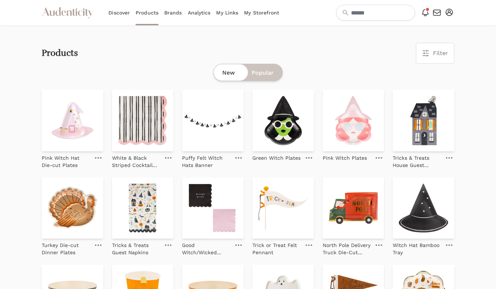
click at [266, 14] on link "My Storefront" at bounding box center [261, 12] width 35 height 25
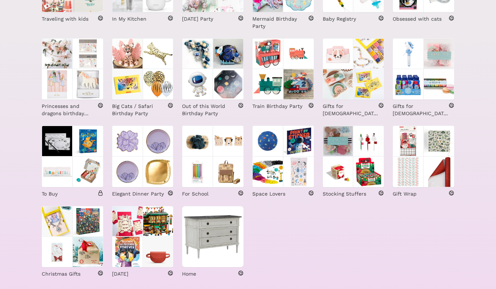
scroll to position [242, 0]
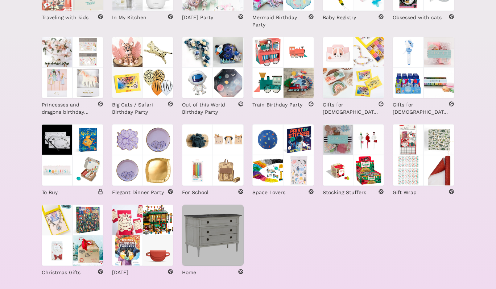
click at [210, 243] on img at bounding box center [213, 236] width 62 height 62
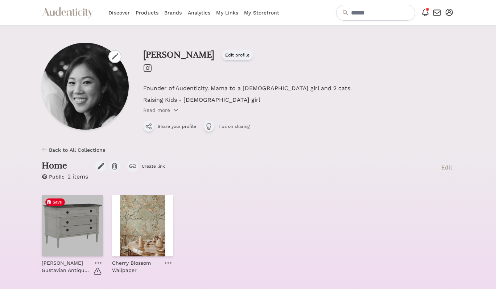
click at [88, 226] on img at bounding box center [73, 226] width 62 height 62
click at [81, 205] on img at bounding box center [73, 226] width 62 height 62
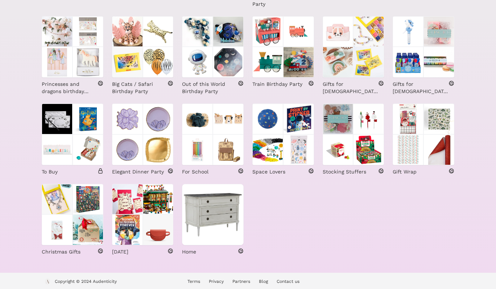
scroll to position [266, 0]
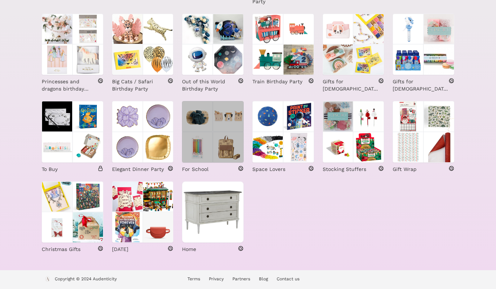
click at [221, 147] on img at bounding box center [228, 147] width 31 height 31
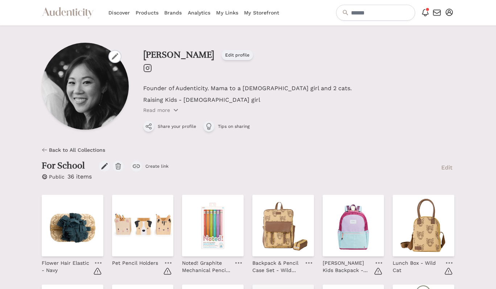
click at [94, 149] on span "Back to All Collections" at bounding box center [77, 149] width 56 height 7
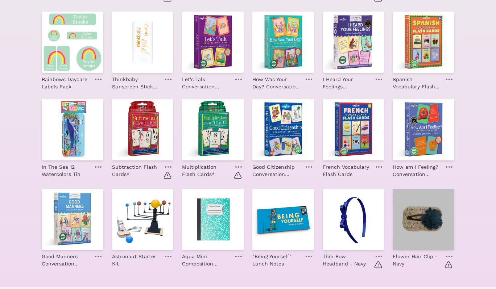
scroll to position [469, 0]
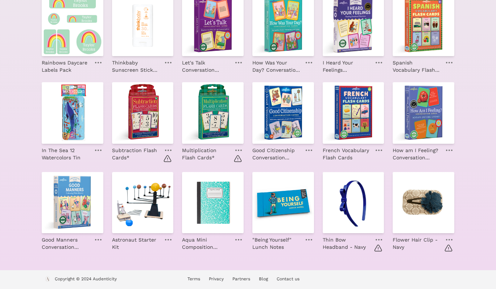
click at [447, 238] on link at bounding box center [449, 239] width 10 height 9
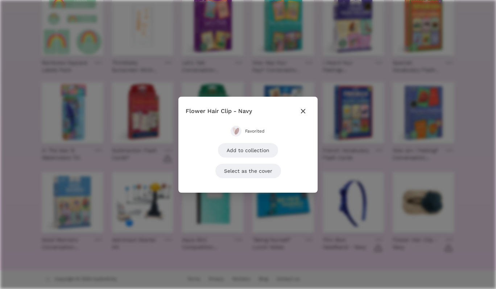
click at [260, 131] on span "Favorited" at bounding box center [255, 131] width 20 height 6
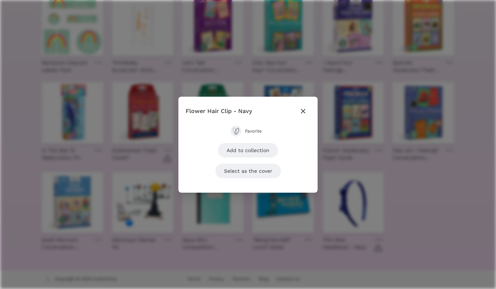
click at [301, 109] on icon "button" at bounding box center [303, 111] width 9 height 9
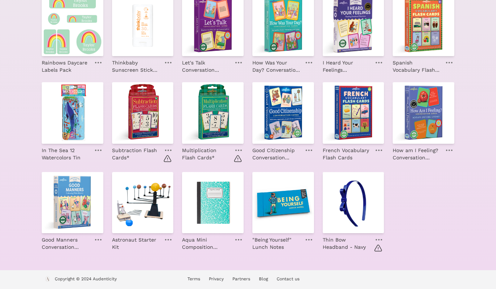
click at [380, 239] on icon at bounding box center [378, 239] width 7 height 1
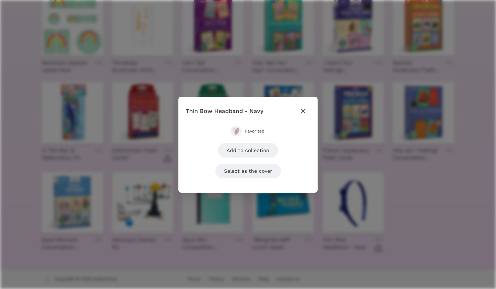
click at [258, 131] on span "Favorited" at bounding box center [255, 131] width 20 height 6
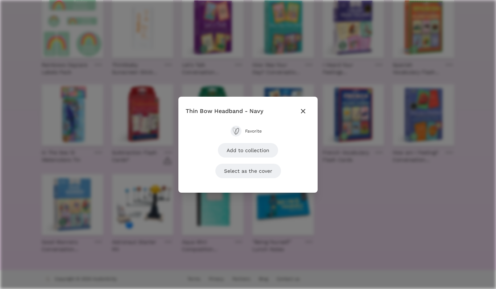
scroll to position [467, 0]
click at [301, 112] on icon "button" at bounding box center [303, 111] width 9 height 9
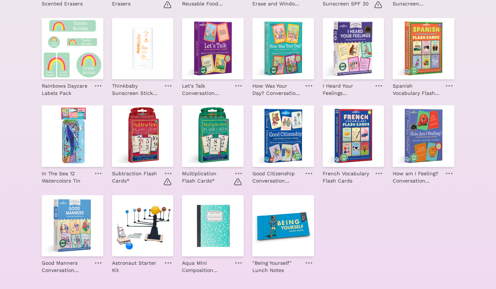
scroll to position [445, 0]
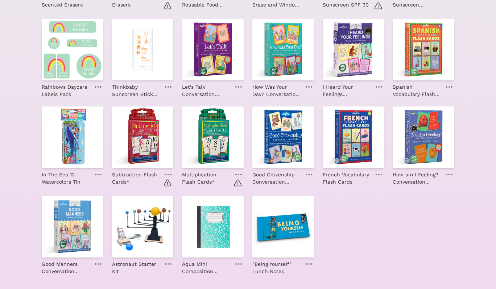
click at [166, 174] on icon at bounding box center [168, 174] width 7 height 1
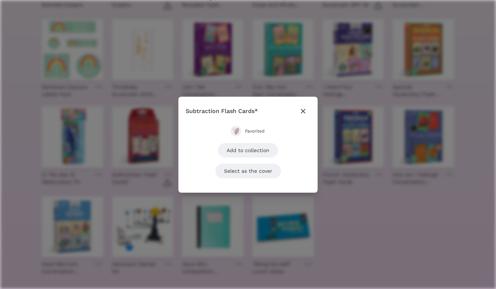
click at [262, 130] on span "Favorited" at bounding box center [255, 131] width 20 height 6
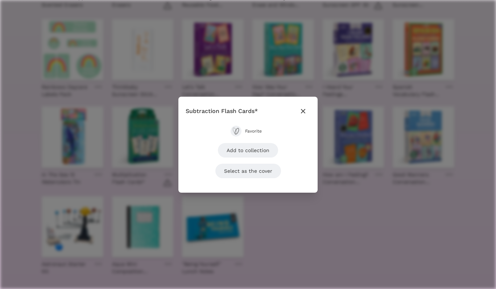
click at [302, 109] on icon "button" at bounding box center [303, 111] width 9 height 9
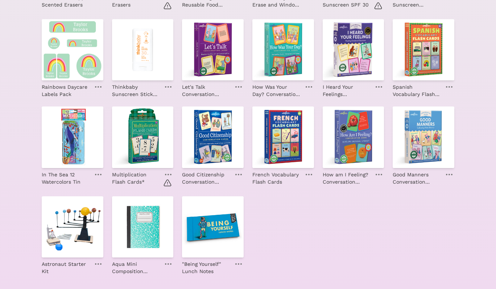
click at [168, 173] on link at bounding box center [168, 174] width 10 height 9
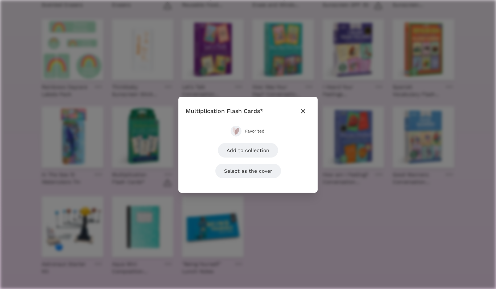
click at [260, 132] on span "Favorited" at bounding box center [255, 131] width 20 height 6
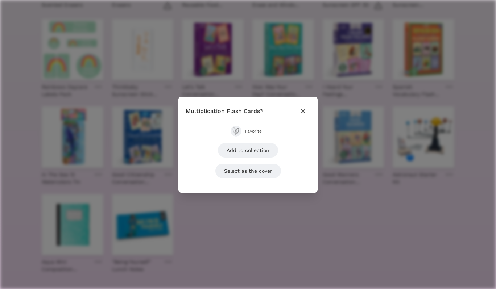
click at [302, 113] on icon "button" at bounding box center [303, 111] width 9 height 9
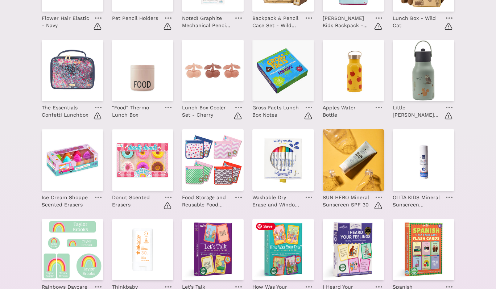
scroll to position [243, 0]
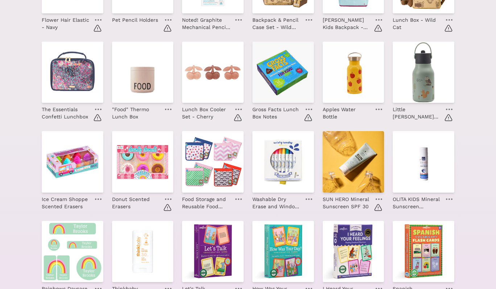
click at [376, 199] on icon at bounding box center [378, 199] width 7 height 1
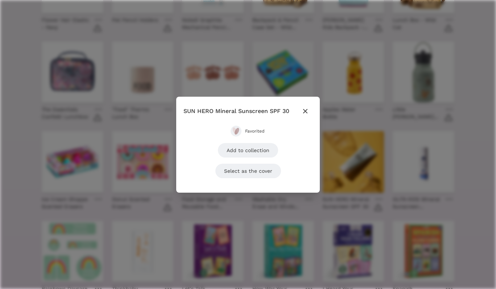
click at [261, 129] on span "Favorited" at bounding box center [255, 131] width 20 height 6
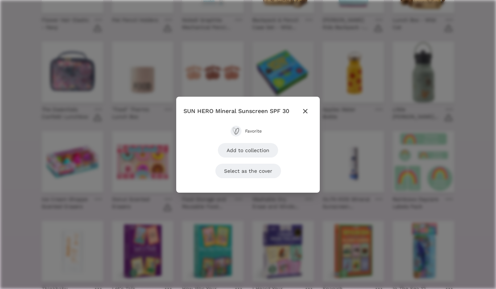
click at [306, 110] on icon "button" at bounding box center [305, 111] width 4 height 4
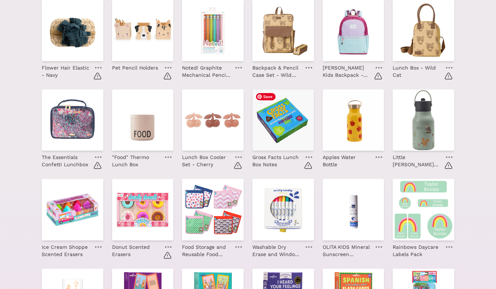
scroll to position [193, 0]
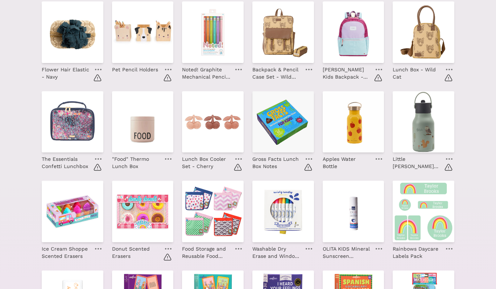
click at [308, 158] on icon at bounding box center [308, 158] width 7 height 1
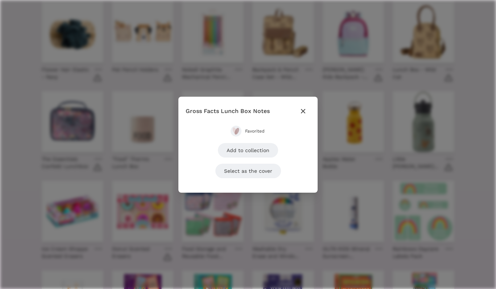
click at [248, 131] on span "Favorited" at bounding box center [255, 131] width 20 height 6
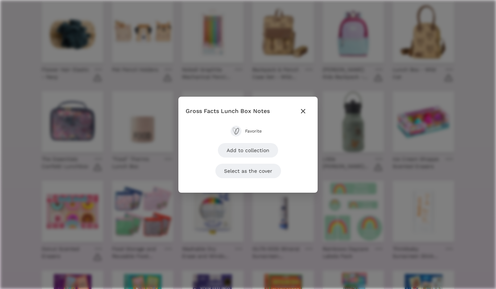
click at [305, 110] on icon "button" at bounding box center [303, 111] width 9 height 9
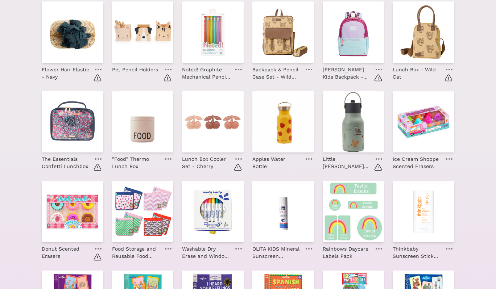
click at [238, 158] on link at bounding box center [238, 159] width 10 height 9
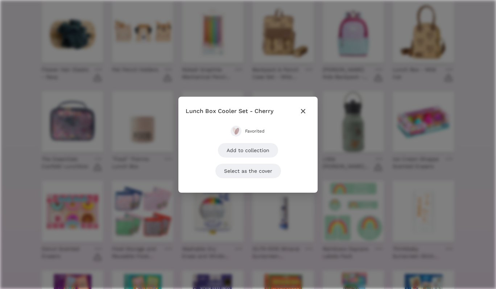
click at [247, 130] on span "Favorited" at bounding box center [255, 131] width 20 height 6
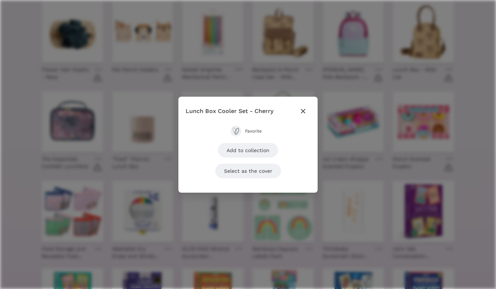
click at [304, 110] on icon "button" at bounding box center [303, 111] width 4 height 4
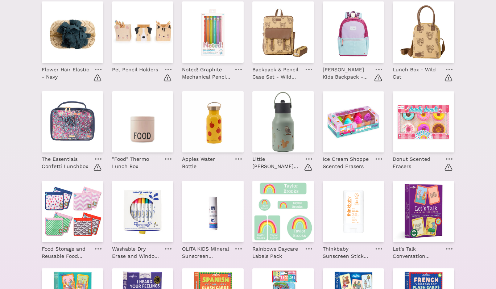
click at [99, 159] on icon at bounding box center [98, 158] width 7 height 1
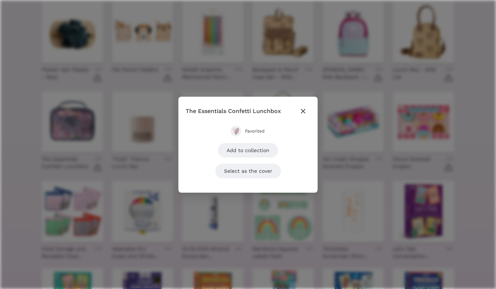
click at [242, 130] on button "Favorited" at bounding box center [247, 131] width 35 height 11
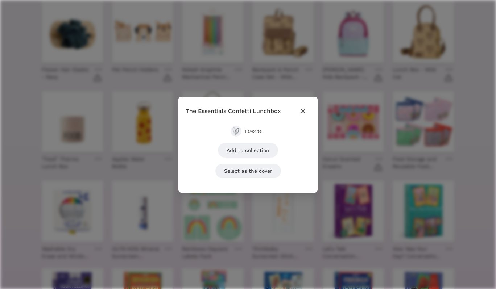
click at [303, 112] on icon "button" at bounding box center [303, 111] width 9 height 9
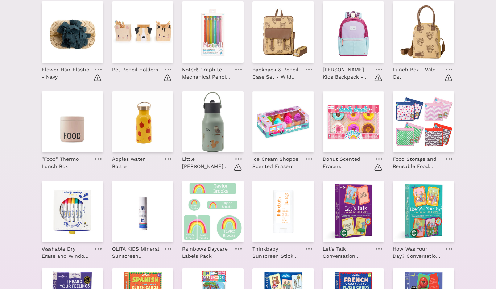
click at [376, 158] on link at bounding box center [379, 159] width 10 height 9
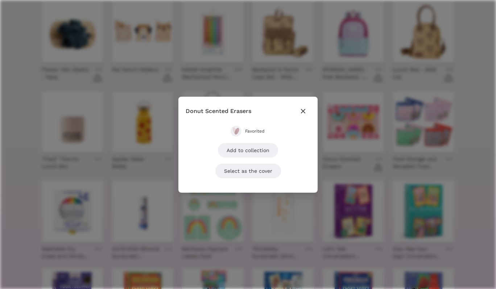
click at [262, 133] on span "Favorited" at bounding box center [255, 131] width 20 height 6
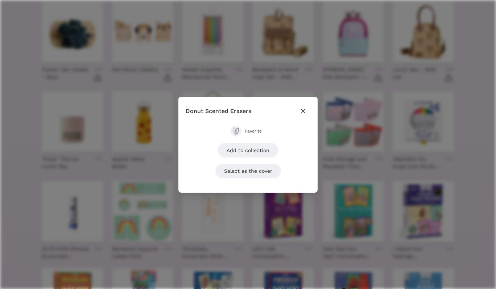
click at [305, 113] on icon "button" at bounding box center [303, 111] width 9 height 9
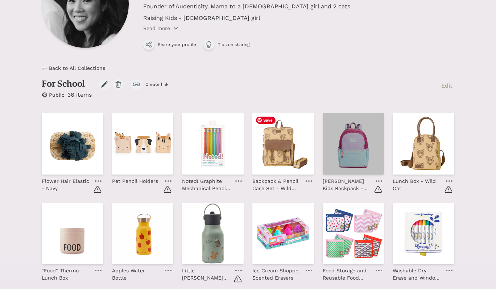
scroll to position [53, 0]
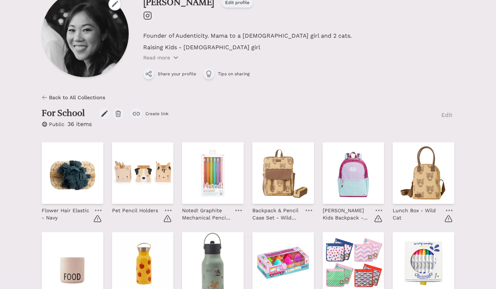
click at [378, 210] on icon at bounding box center [378, 210] width 7 height 1
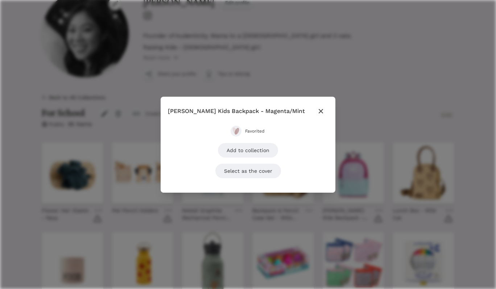
click at [260, 129] on span "Favorited" at bounding box center [255, 131] width 20 height 6
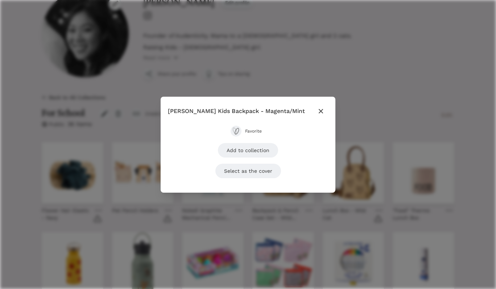
click at [316, 110] on icon "button" at bounding box center [320, 111] width 9 height 9
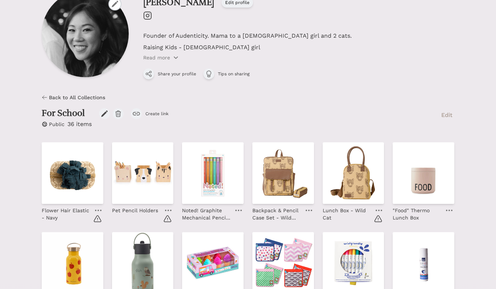
click at [377, 209] on link at bounding box center [379, 210] width 10 height 9
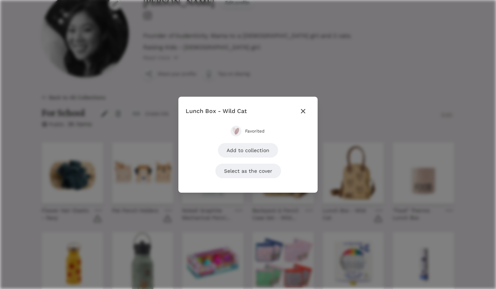
click at [260, 129] on span "Favorited" at bounding box center [255, 131] width 20 height 6
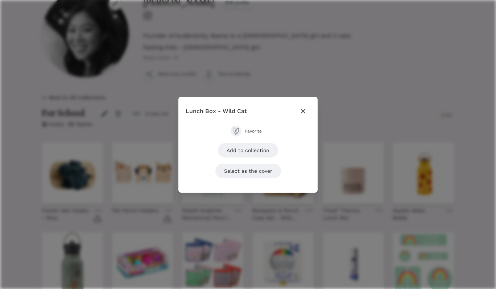
click at [305, 112] on icon "button" at bounding box center [303, 111] width 9 height 9
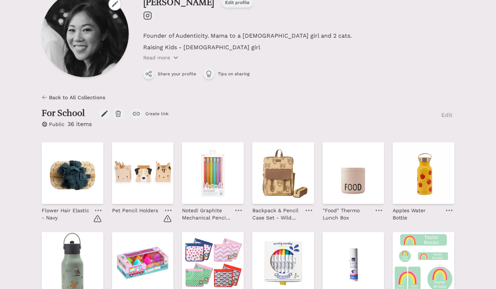
click at [168, 209] on link at bounding box center [168, 210] width 10 height 9
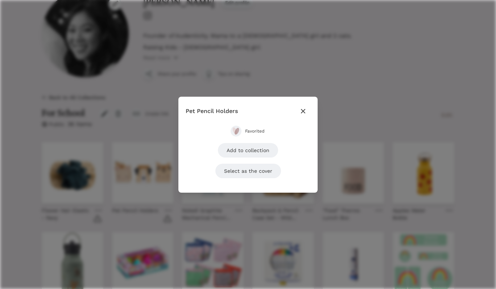
click at [303, 113] on icon "button" at bounding box center [303, 111] width 9 height 9
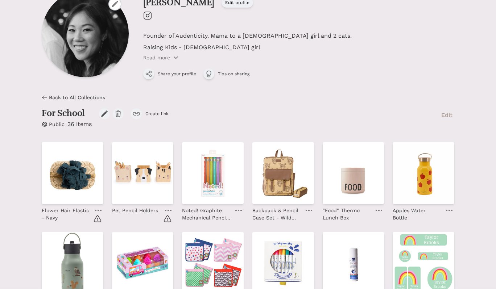
click at [96, 209] on link at bounding box center [98, 210] width 10 height 9
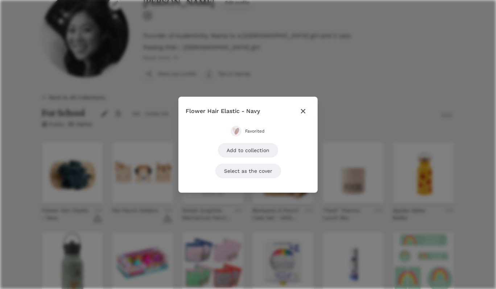
click at [258, 134] on span "Favorited" at bounding box center [255, 131] width 20 height 6
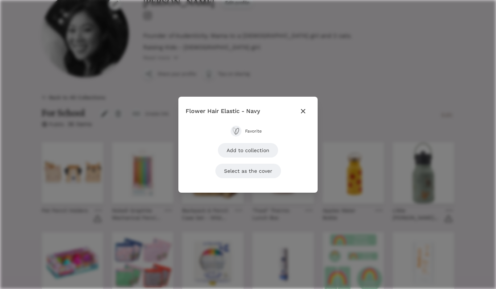
click at [304, 112] on icon "button" at bounding box center [303, 111] width 9 height 9
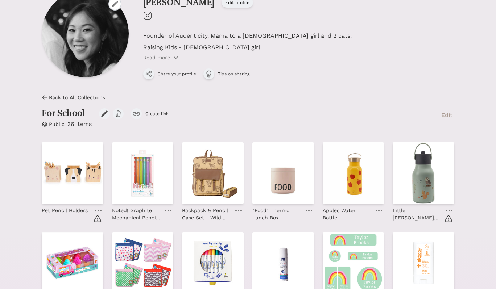
scroll to position [0, 0]
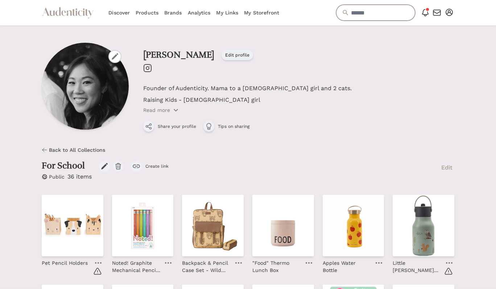
click at [401, 13] on input "text" at bounding box center [375, 13] width 79 height 16
type input "***"
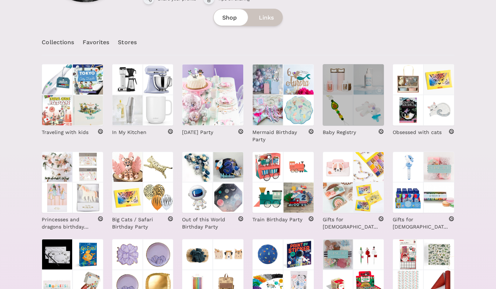
scroll to position [128, 0]
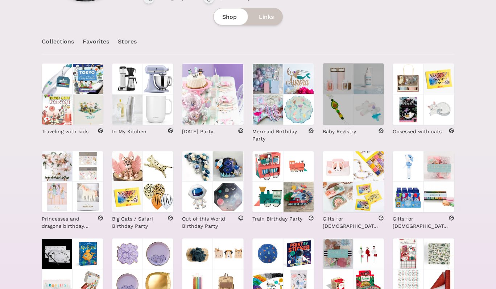
click at [362, 106] on img at bounding box center [368, 109] width 31 height 31
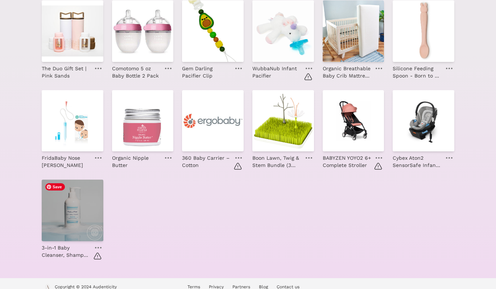
scroll to position [196, 0]
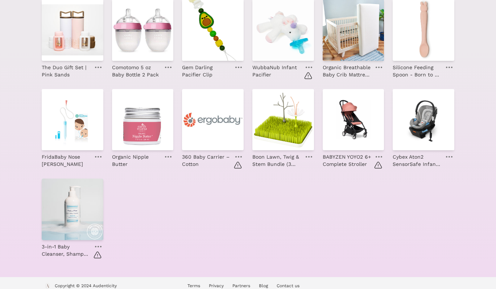
click at [98, 247] on link at bounding box center [98, 246] width 10 height 9
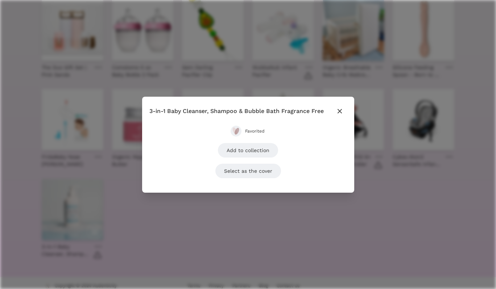
click at [250, 129] on span "Favorited" at bounding box center [255, 131] width 20 height 6
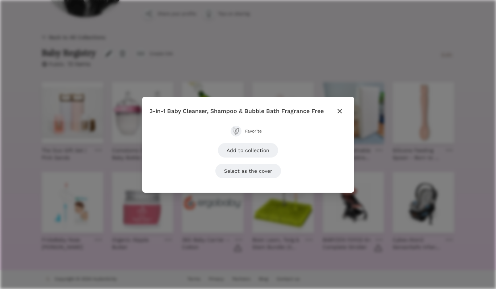
scroll to position [113, 0]
click at [338, 112] on icon "button" at bounding box center [339, 111] width 9 height 9
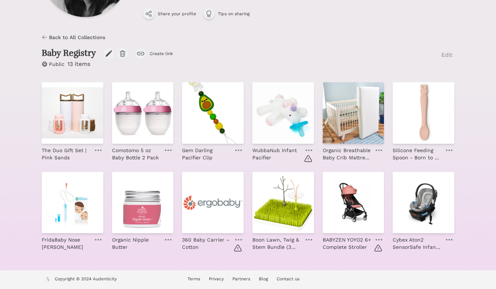
click at [237, 239] on icon at bounding box center [238, 239] width 7 height 1
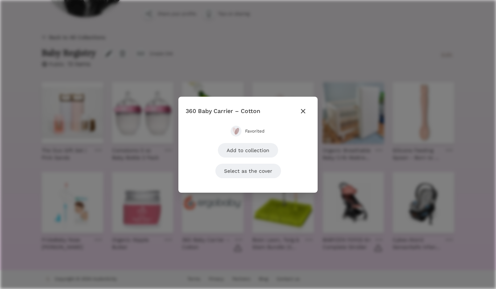
click at [250, 254] on div "Close modal 360 Baby Carrier – Cotton Favorited Add to collection Select as the…" at bounding box center [248, 144] width 496 height 289
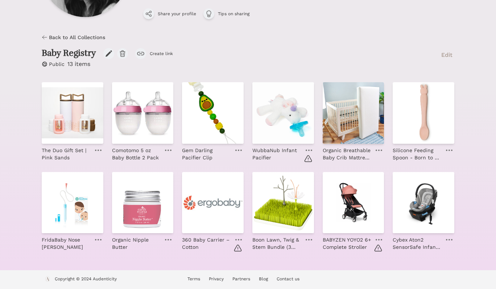
click at [380, 238] on link at bounding box center [379, 239] width 10 height 9
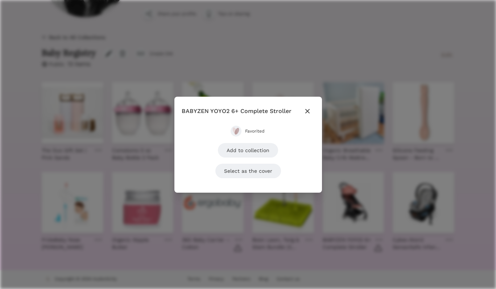
click at [259, 134] on button "Favorited" at bounding box center [247, 131] width 35 height 11
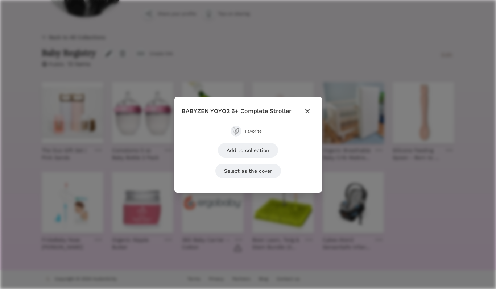
click at [307, 110] on icon "button" at bounding box center [307, 111] width 4 height 4
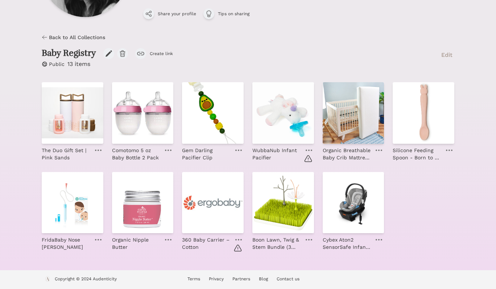
click at [237, 240] on icon at bounding box center [238, 239] width 7 height 1
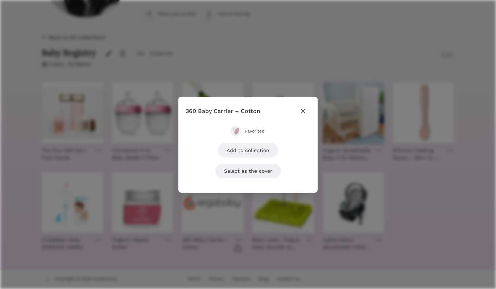
click at [302, 110] on icon "button" at bounding box center [303, 111] width 4 height 4
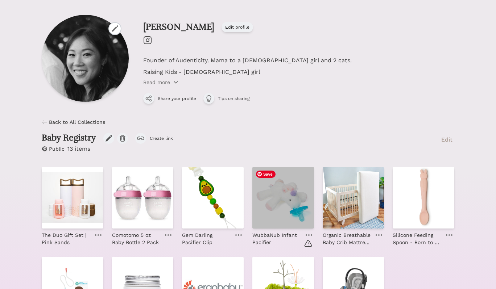
scroll to position [0, 0]
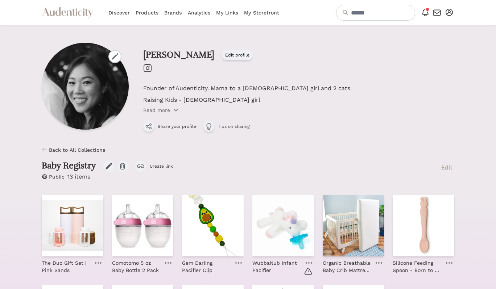
click at [174, 12] on link "Brands" at bounding box center [173, 12] width 18 height 25
click at [147, 12] on link "Products" at bounding box center [146, 12] width 23 height 25
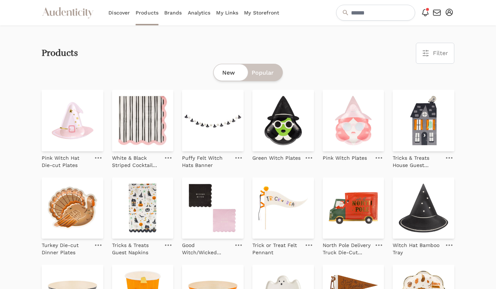
click at [266, 65] on div "New Popular" at bounding box center [248, 72] width 70 height 17
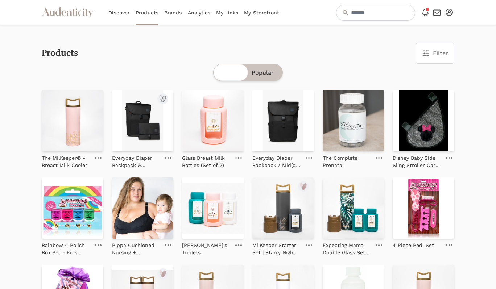
click at [170, 157] on icon at bounding box center [168, 157] width 7 height 1
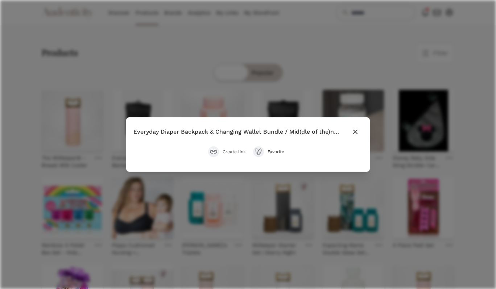
click at [175, 83] on div "Close modal Everyday Diaper Backpack & Changing Wallet Bundle / Mid(dle of the)…" at bounding box center [248, 144] width 496 height 289
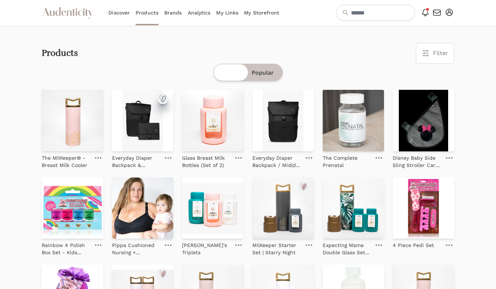
click at [162, 102] on icon "submit" at bounding box center [164, 99] width 4 height 6
click at [419, 61] on link "Add to collection" at bounding box center [433, 58] width 60 height 14
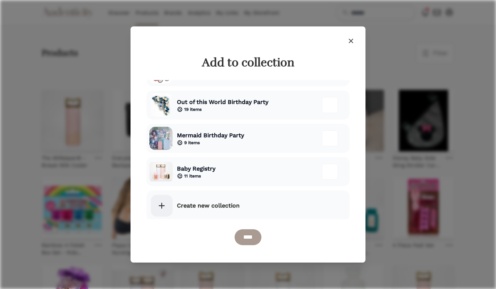
scroll to position [591, 0]
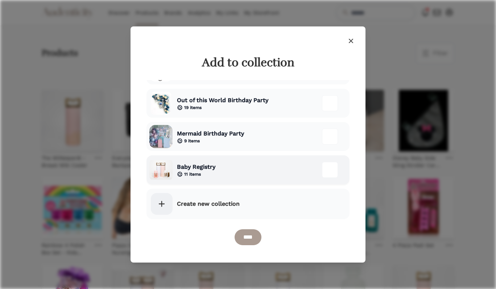
click at [329, 172] on div at bounding box center [330, 170] width 16 height 16
click at [245, 239] on input "****" at bounding box center [247, 237] width 27 height 16
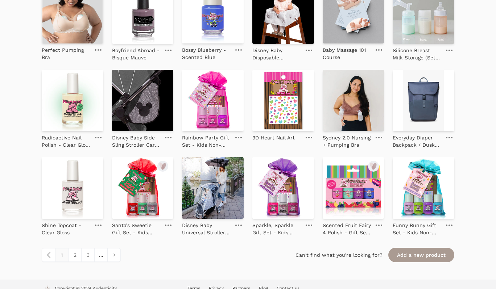
scroll to position [747, 0]
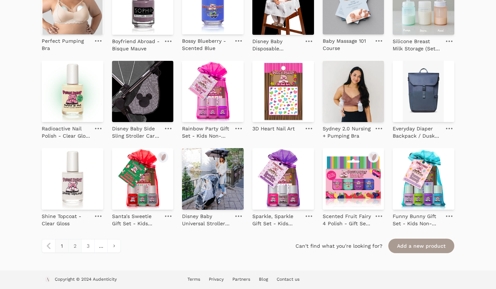
click at [74, 245] on link "2" at bounding box center [74, 245] width 13 height 13
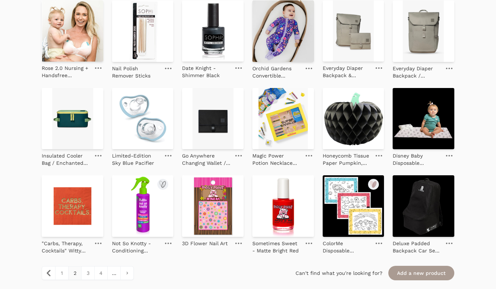
scroll to position [729, 0]
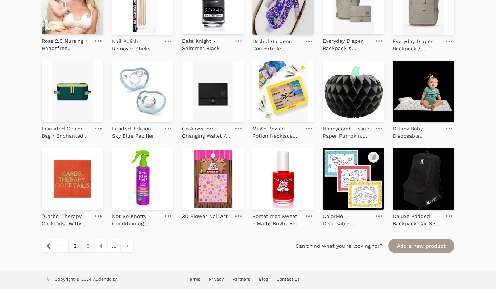
click at [88, 243] on link "3" at bounding box center [87, 245] width 13 height 13
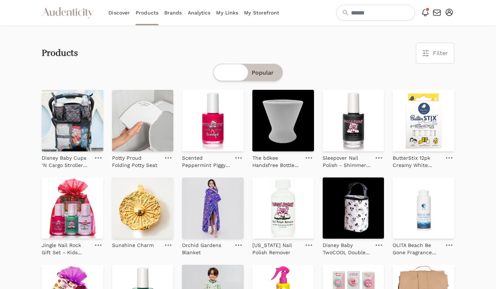
click at [177, 19] on link "Brands" at bounding box center [173, 12] width 18 height 25
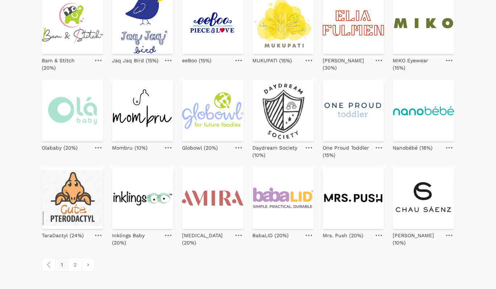
scroll to position [259, 0]
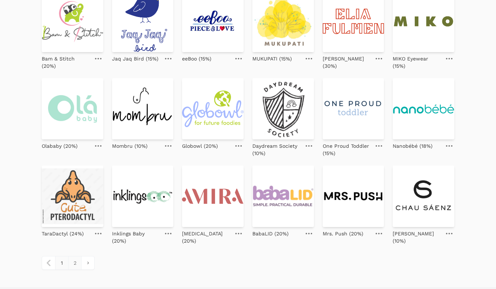
click at [73, 259] on link "2" at bounding box center [74, 263] width 13 height 13
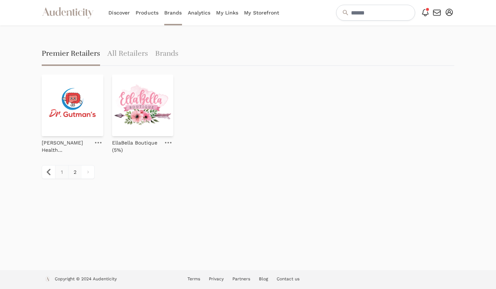
click at [63, 173] on link "1" at bounding box center [61, 172] width 13 height 13
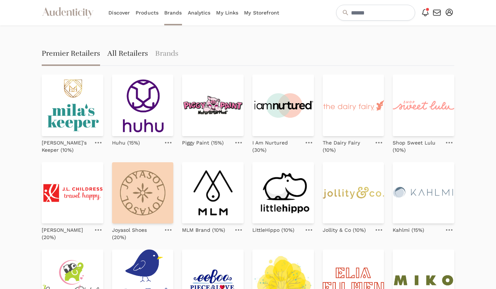
click at [136, 56] on link "All Retailers" at bounding box center [127, 54] width 41 height 23
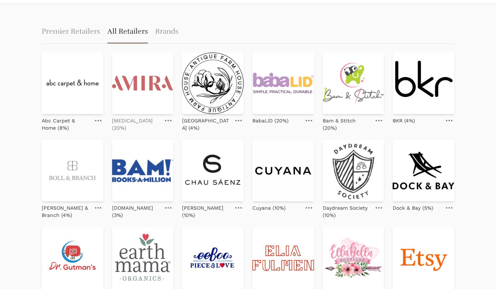
scroll to position [24, 0]
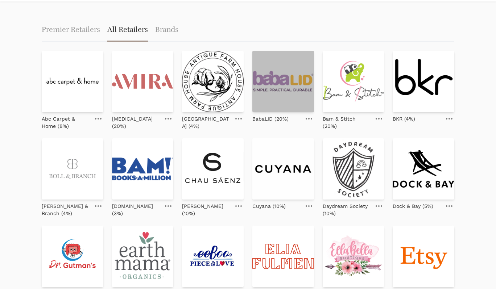
click at [292, 87] on img at bounding box center [283, 82] width 62 height 62
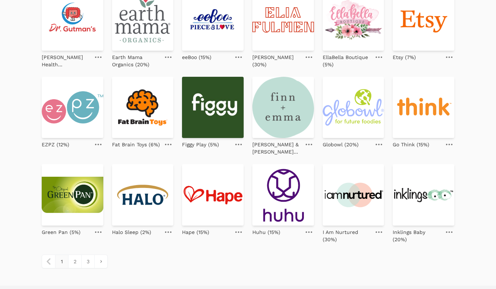
scroll to position [270, 0]
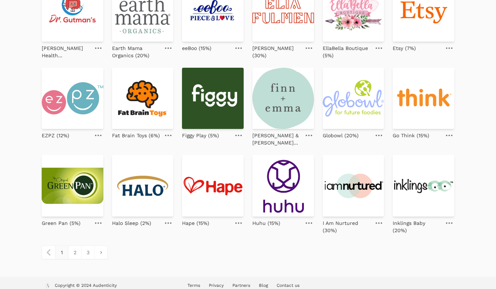
click at [237, 222] on icon at bounding box center [238, 222] width 7 height 1
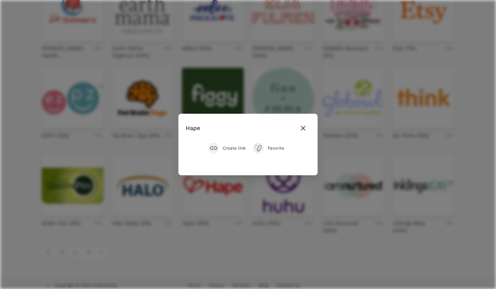
click at [273, 147] on span "Favorite" at bounding box center [277, 148] width 20 height 6
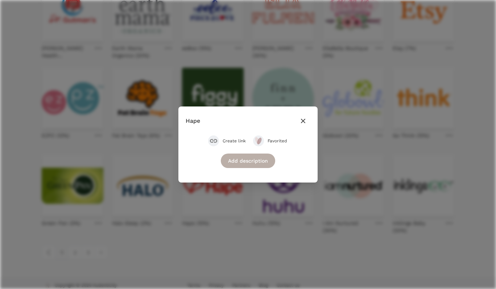
click at [259, 158] on div "Add description" at bounding box center [248, 161] width 54 height 14
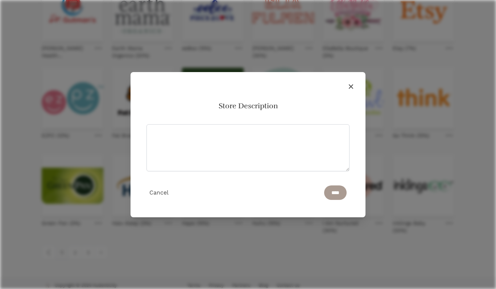
click at [351, 87] on icon "button" at bounding box center [351, 86] width 4 height 4
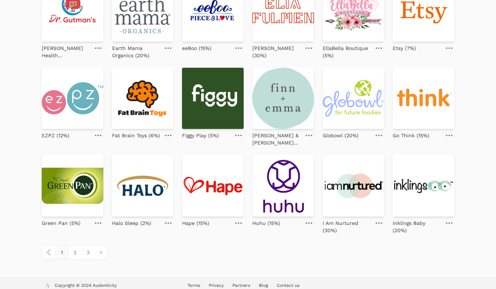
click at [239, 219] on link at bounding box center [238, 223] width 10 height 9
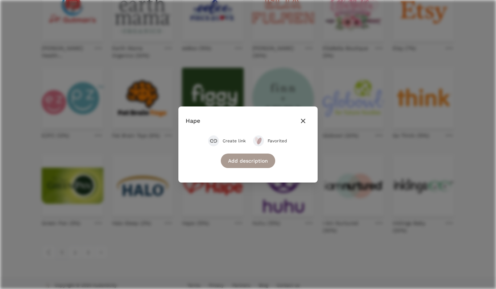
click at [304, 122] on icon "button" at bounding box center [303, 121] width 4 height 4
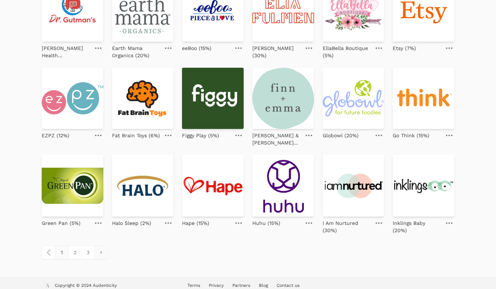
click at [100, 249] on link "pagination" at bounding box center [100, 252] width 13 height 13
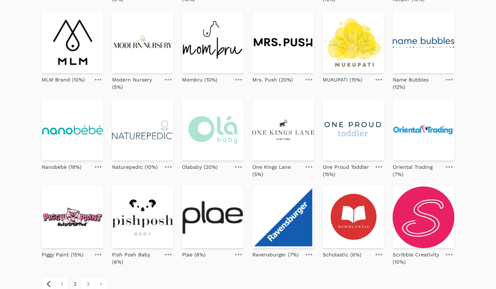
scroll to position [238, 0]
click at [97, 167] on icon at bounding box center [98, 167] width 7 height 1
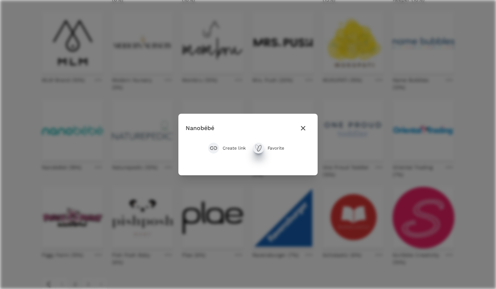
click at [258, 148] on icon "submit" at bounding box center [257, 148] width 4 height 6
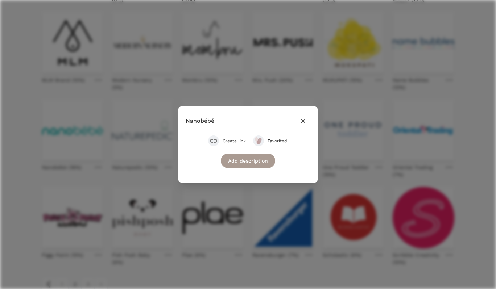
click at [303, 121] on icon "button" at bounding box center [303, 121] width 4 height 4
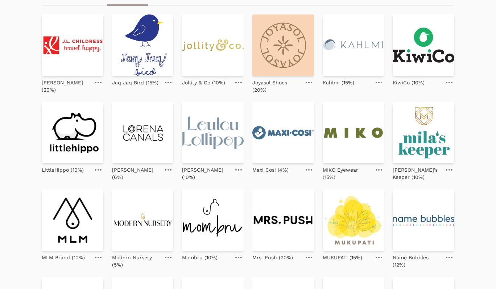
scroll to position [56, 0]
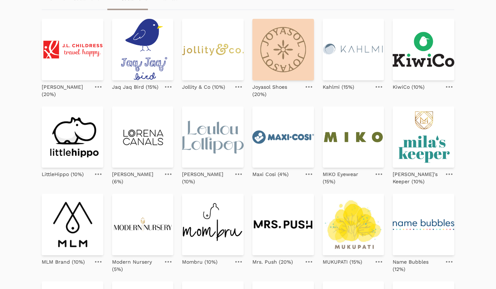
click at [449, 174] on icon at bounding box center [449, 174] width 7 height 1
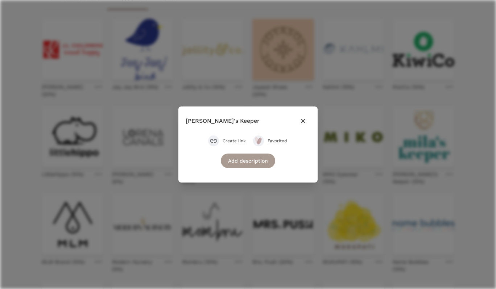
click at [302, 120] on icon "button" at bounding box center [303, 121] width 4 height 4
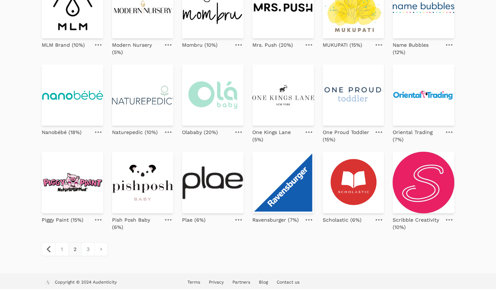
scroll to position [276, 0]
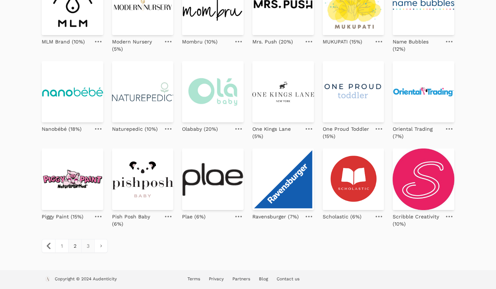
click at [89, 249] on link "3" at bounding box center [87, 245] width 13 height 13
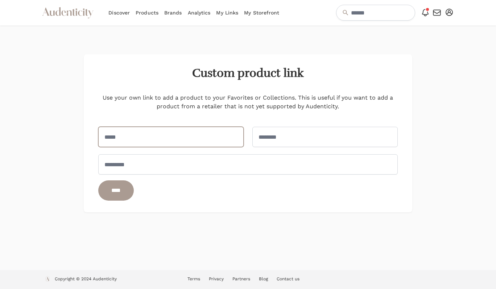
click at [196, 134] on input "text" at bounding box center [170, 137] width 145 height 20
type input "*"
type input "**********"
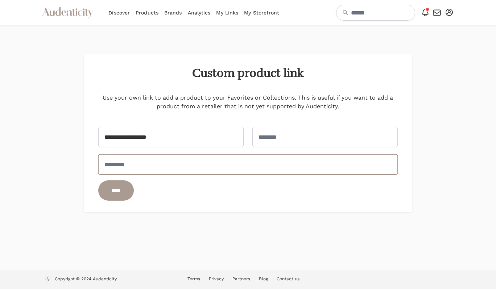
click at [138, 173] on input "text" at bounding box center [248, 164] width 300 height 20
paste input "**********"
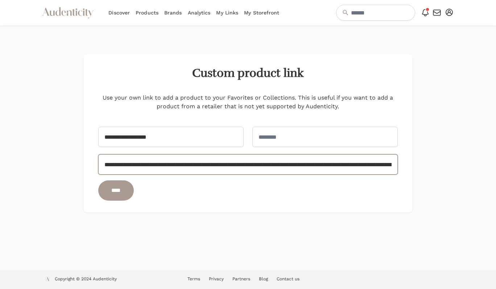
scroll to position [0, 230]
type input "**********"
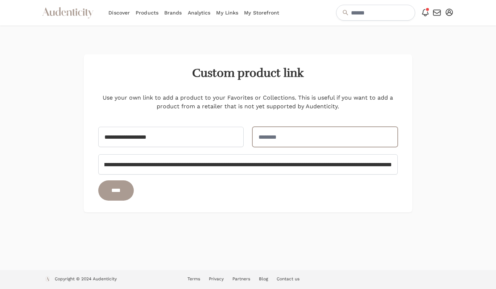
click at [316, 135] on input "url" at bounding box center [324, 137] width 145 height 20
paste input "**********"
type input "**********"
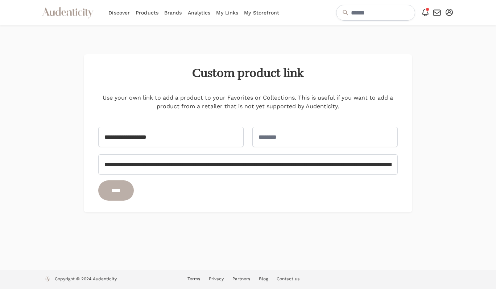
click at [121, 189] on input "****" at bounding box center [116, 190] width 36 height 20
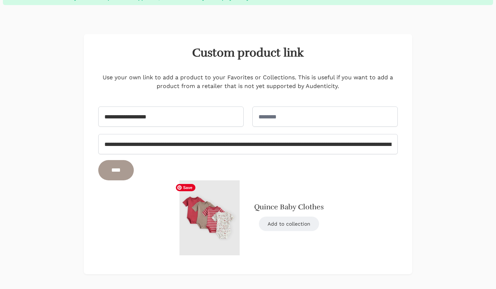
scroll to position [38, 0]
click at [278, 221] on link "Add to collection" at bounding box center [289, 223] width 60 height 14
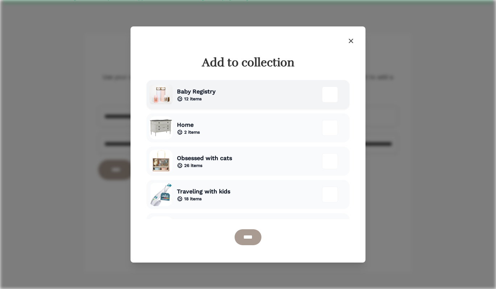
click at [329, 95] on div at bounding box center [330, 95] width 16 height 16
click at [257, 238] on input "****" at bounding box center [247, 237] width 27 height 16
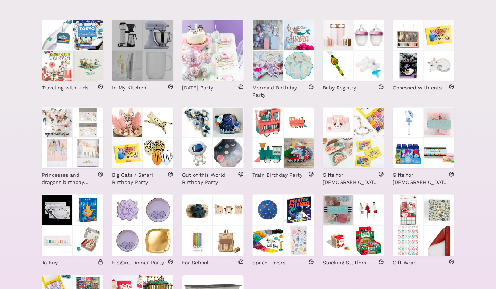
scroll to position [158, 0]
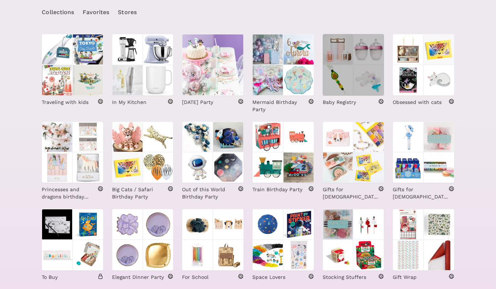
click at [346, 59] on img at bounding box center [337, 49] width 31 height 31
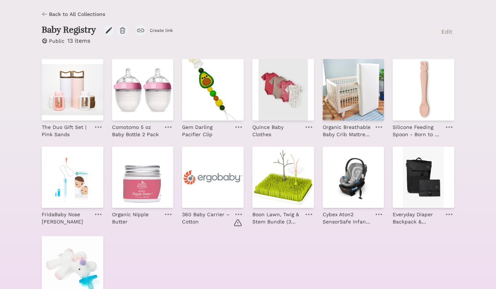
scroll to position [137, 0]
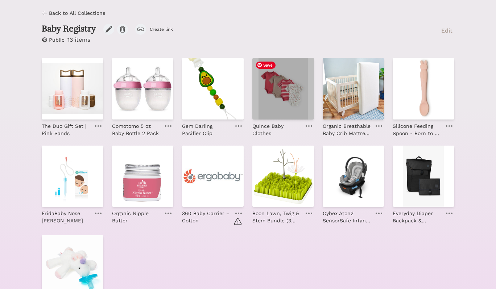
click at [291, 95] on img at bounding box center [283, 89] width 62 height 62
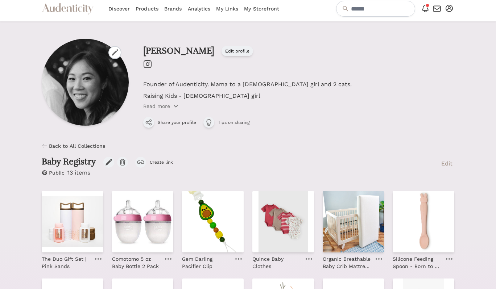
scroll to position [0, 0]
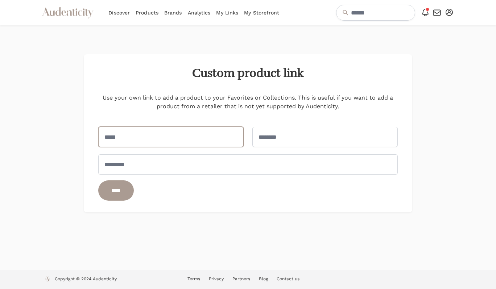
click at [219, 141] on input "text" at bounding box center [170, 137] width 145 height 20
type input "*"
type input "**********"
click at [247, 142] on div "**********" at bounding box center [248, 146] width 300 height 107
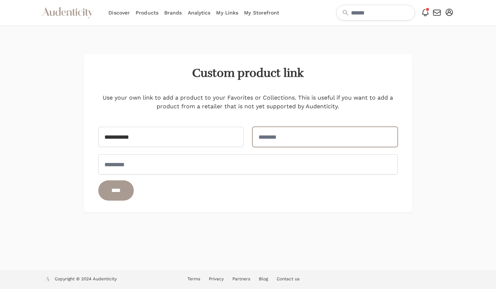
click at [306, 137] on input "url" at bounding box center [324, 137] width 145 height 20
paste input "**********"
type input "**********"
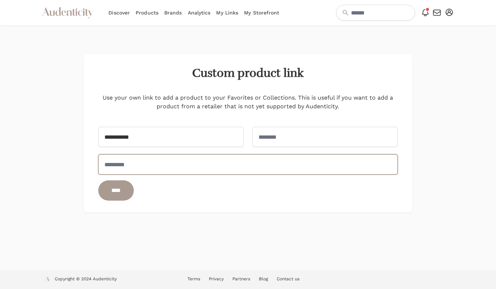
click at [269, 164] on input "text" at bounding box center [248, 164] width 300 height 20
paste input "**********"
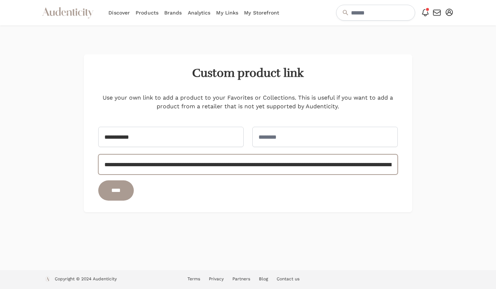
scroll to position [0, 183]
type input "**********"
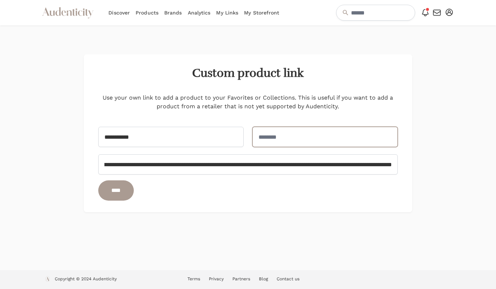
click at [285, 140] on input "url" at bounding box center [324, 137] width 145 height 20
paste input "**********"
type input "**********"
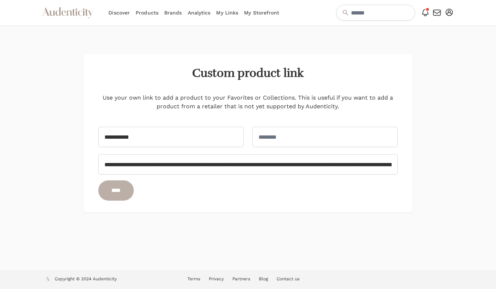
click at [127, 194] on input "****" at bounding box center [116, 190] width 36 height 20
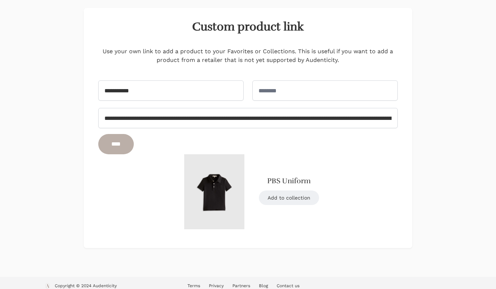
scroll to position [70, 0]
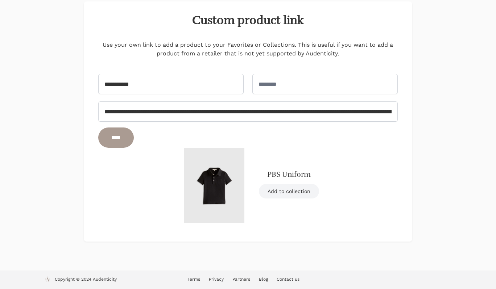
click at [280, 190] on link "Add to collection" at bounding box center [289, 191] width 60 height 14
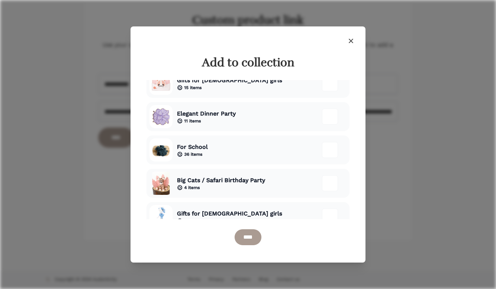
scroll to position [412, 0]
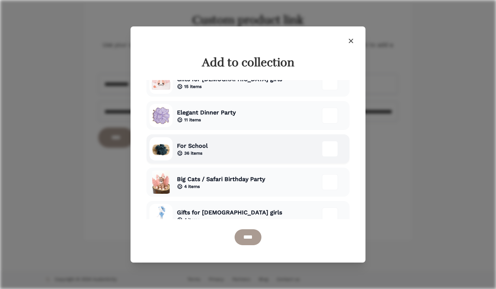
click at [303, 150] on div "For School 36 items" at bounding box center [247, 148] width 203 height 29
click at [253, 237] on input "****" at bounding box center [247, 237] width 27 height 16
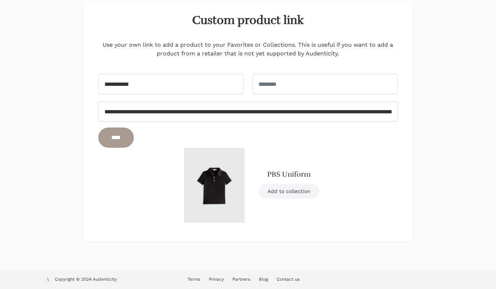
click at [290, 193] on link "Add to collection" at bounding box center [289, 191] width 60 height 14
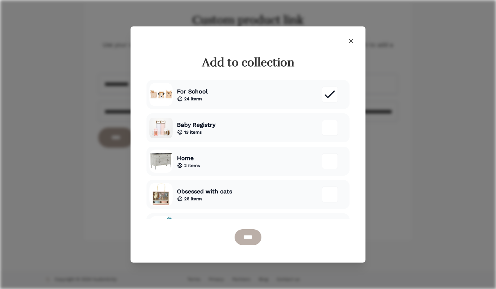
click at [245, 239] on input "****" at bounding box center [247, 237] width 27 height 16
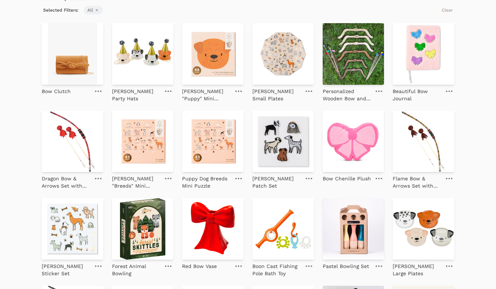
scroll to position [90, 0]
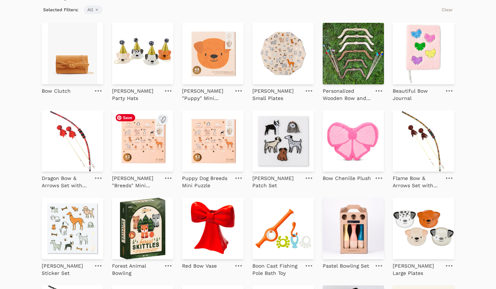
click at [129, 141] on img at bounding box center [143, 141] width 62 height 62
click at [206, 135] on img at bounding box center [213, 141] width 62 height 62
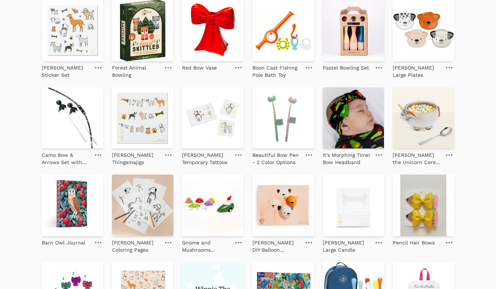
scroll to position [0, 0]
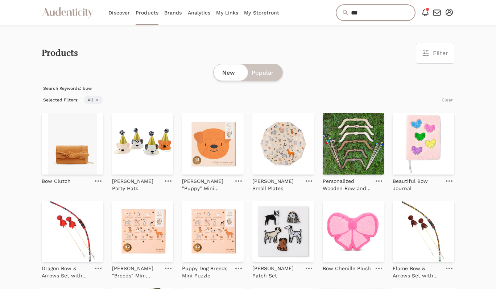
click at [351, 14] on input "***" at bounding box center [375, 13] width 79 height 16
type input "****"
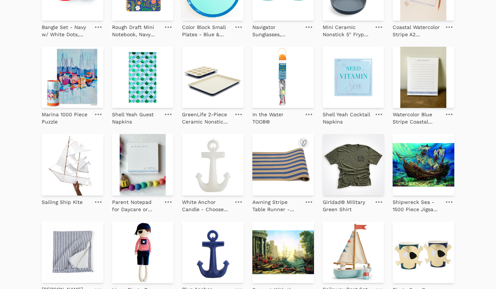
scroll to position [506, 0]
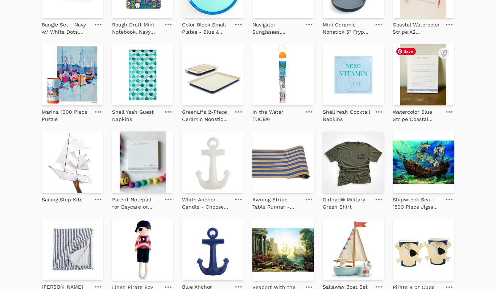
click at [420, 91] on img at bounding box center [423, 75] width 62 height 62
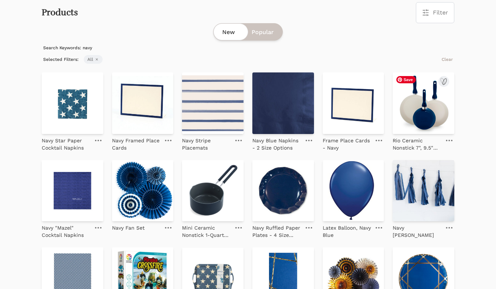
scroll to position [0, 0]
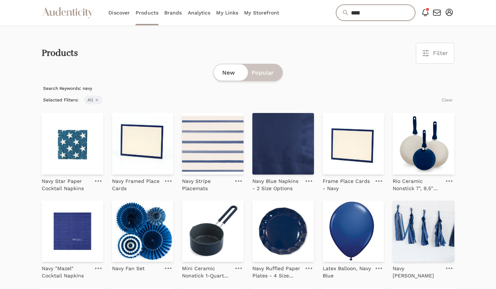
click at [351, 17] on input "****" at bounding box center [375, 13] width 79 height 16
type input "****"
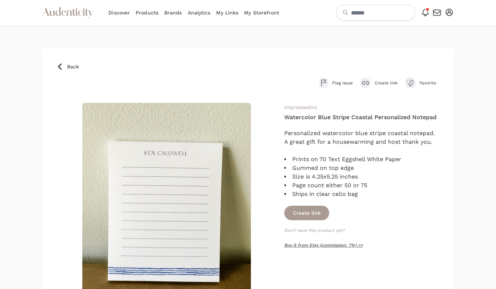
click at [303, 244] on link "Buy it from Etsy (commission: 7%) >>" at bounding box center [323, 245] width 79 height 5
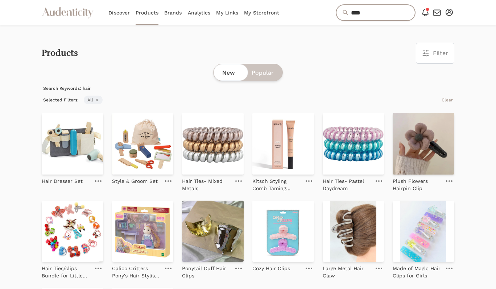
click at [360, 18] on input "****" at bounding box center [375, 13] width 79 height 16
type input "*"
type input "**********"
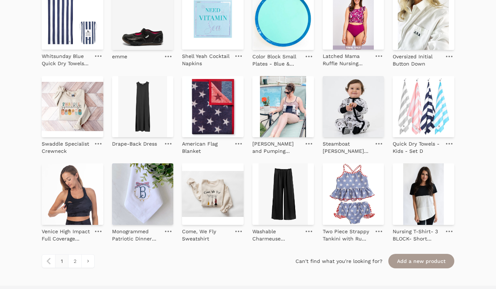
scroll to position [739, 0]
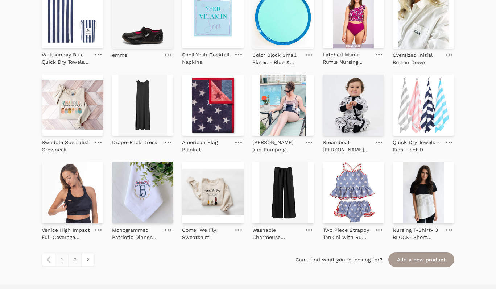
click at [76, 257] on link "2" at bounding box center [74, 259] width 13 height 13
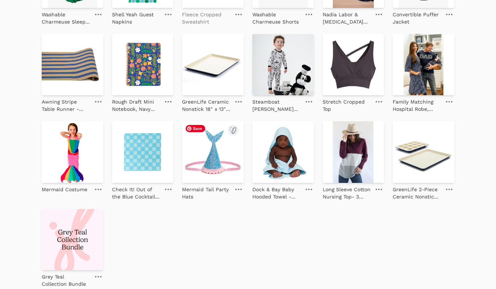
scroll to position [167, 0]
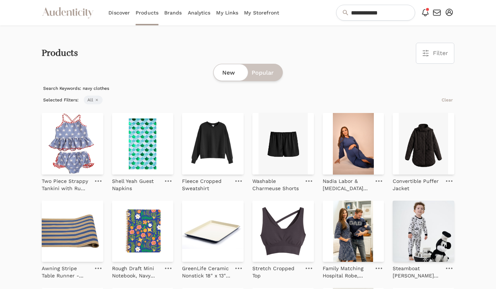
click at [451, 12] on icon "button" at bounding box center [448, 12] width 7 height 7
click at [425, 36] on link "My Profile" at bounding box center [425, 38] width 58 height 13
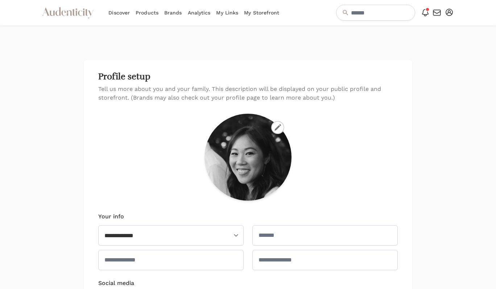
click at [262, 13] on link "My Storefront" at bounding box center [261, 12] width 35 height 25
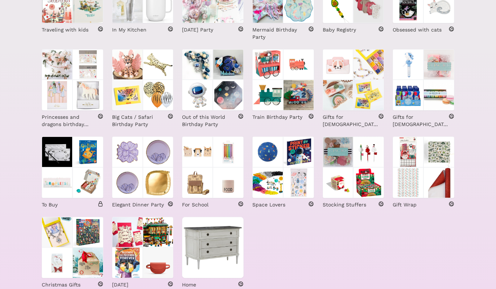
scroll to position [234, 0]
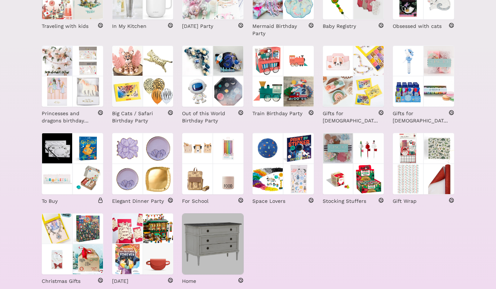
click at [217, 249] on img at bounding box center [213, 244] width 62 height 62
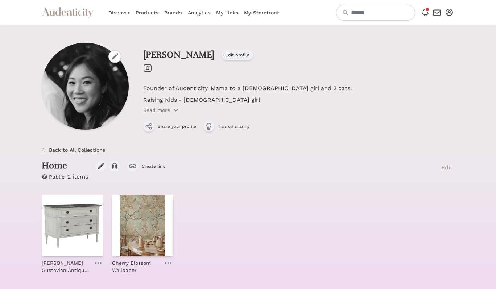
scroll to position [18, 0]
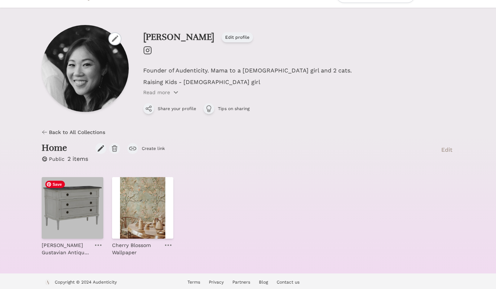
click at [81, 223] on img at bounding box center [73, 208] width 62 height 62
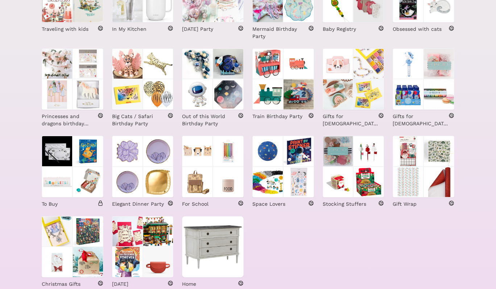
scroll to position [266, 0]
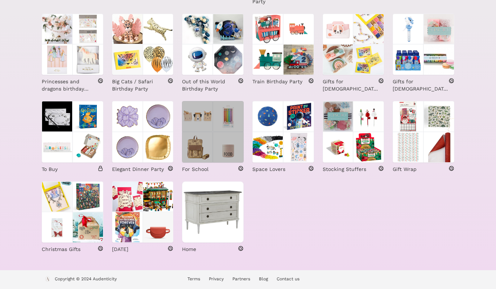
click at [227, 143] on img at bounding box center [228, 147] width 31 height 31
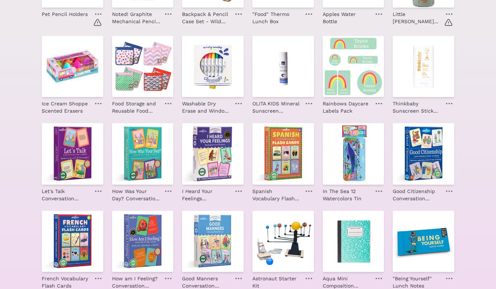
scroll to position [285, 0]
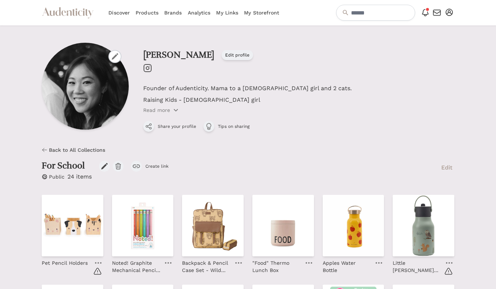
click at [75, 149] on span "Back to All Collections" at bounding box center [77, 149] width 56 height 7
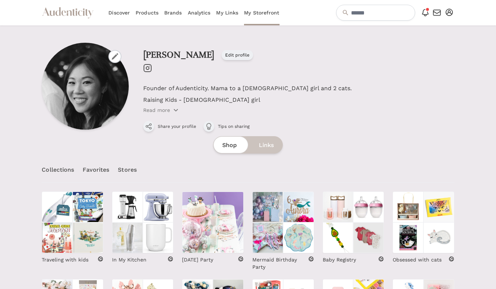
click at [100, 169] on link "Favorites" at bounding box center [96, 169] width 26 height 25
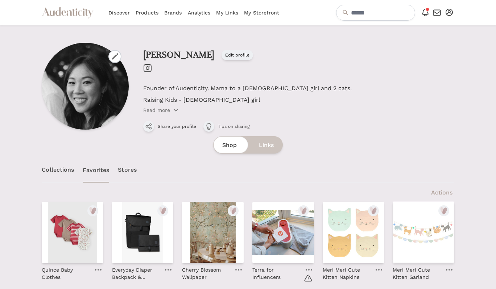
click at [121, 173] on link "Stores" at bounding box center [127, 169] width 19 height 25
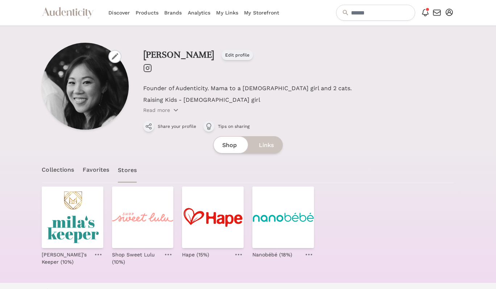
click at [63, 171] on link "Collections" at bounding box center [58, 169] width 32 height 25
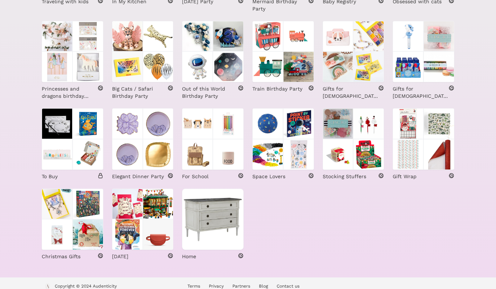
scroll to position [266, 0]
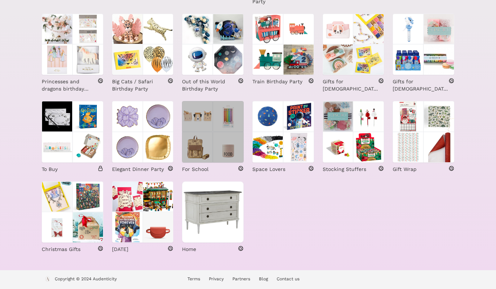
click at [219, 137] on img at bounding box center [228, 147] width 31 height 31
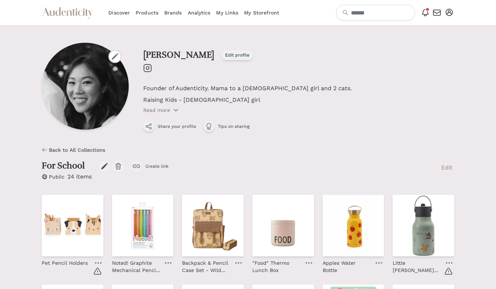
click at [231, 14] on link "My Links" at bounding box center [227, 12] width 22 height 25
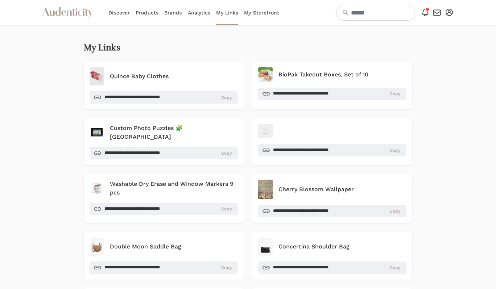
click at [196, 12] on link "Analytics" at bounding box center [199, 12] width 23 height 25
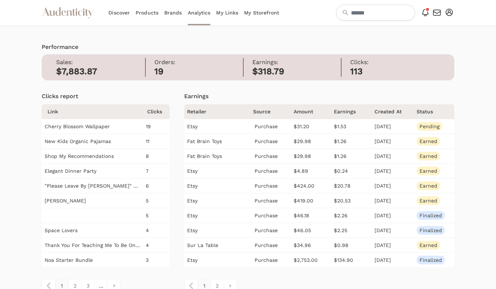
click at [230, 13] on link "My Links" at bounding box center [227, 12] width 22 height 25
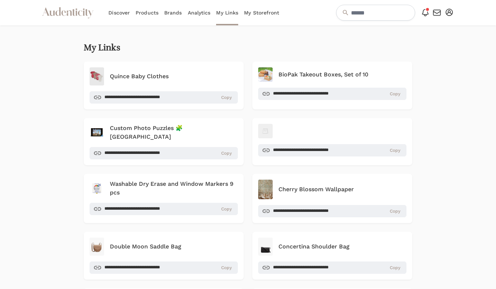
click at [83, 16] on icon "Audenticity Logo" at bounding box center [68, 12] width 52 height 13
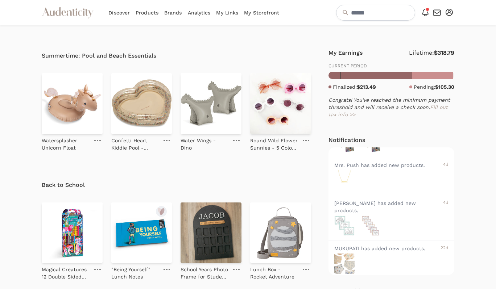
click at [419, 14] on div "Open Notifications menu Notifications 🎁 Gifted Collab Opportunity with Scribble…" at bounding box center [392, 13] width 124 height 16
click at [424, 11] on icon at bounding box center [425, 12] width 9 height 9
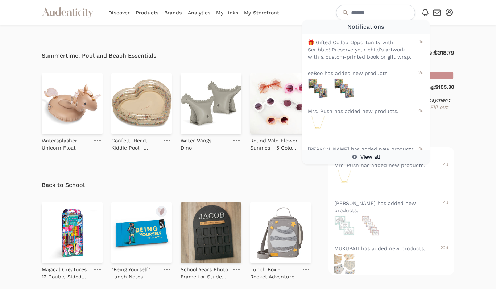
click at [438, 13] on icon "button" at bounding box center [436, 12] width 9 height 9
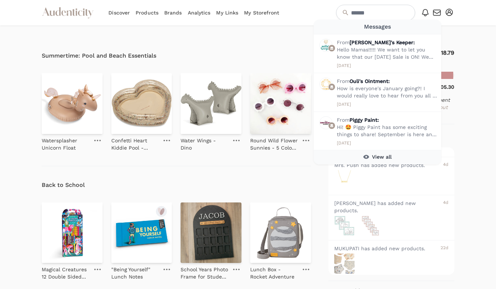
click at [448, 12] on icon "button" at bounding box center [448, 12] width 7 height 7
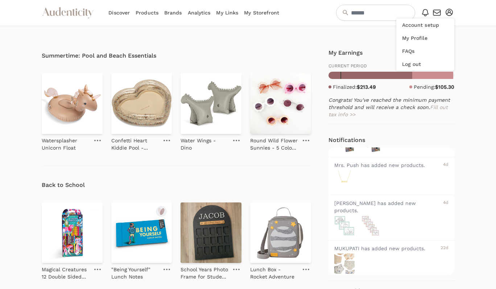
click at [469, 16] on nav "Audenticity Logo Discover Products Brands Analytics My Links My Storefront Open…" at bounding box center [248, 12] width 496 height 25
click at [255, 17] on link "My Storefront" at bounding box center [261, 12] width 35 height 25
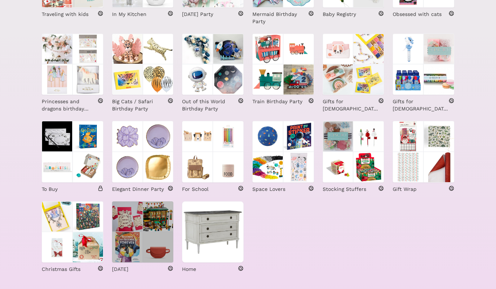
scroll to position [245, 0]
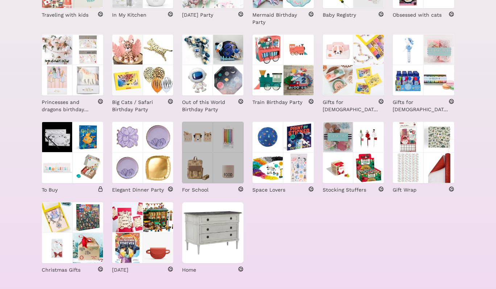
click at [208, 166] on img at bounding box center [197, 168] width 31 height 31
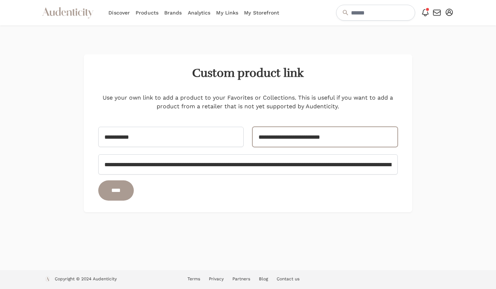
click at [347, 141] on input "**********" at bounding box center [324, 137] width 145 height 20
type input "**********"
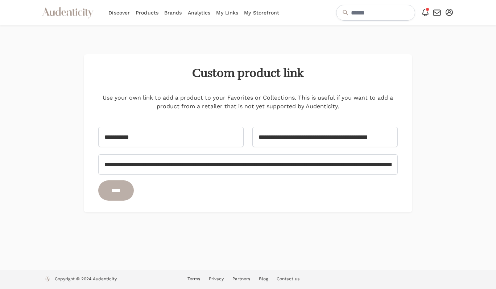
click at [120, 187] on input "****" at bounding box center [116, 190] width 36 height 20
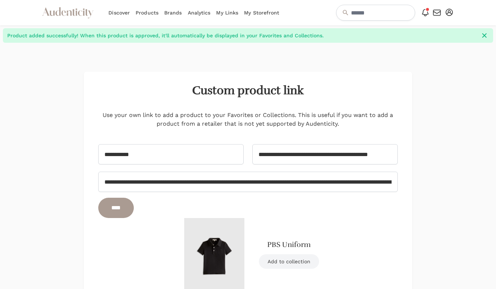
click at [280, 261] on link "Add to collection" at bounding box center [289, 261] width 60 height 14
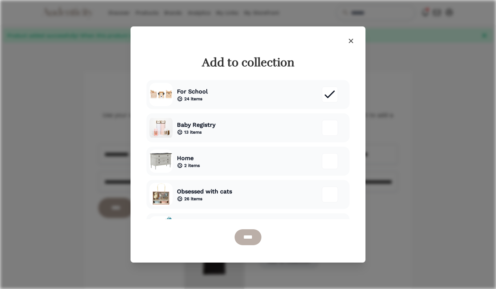
click at [253, 238] on input "****" at bounding box center [247, 237] width 27 height 16
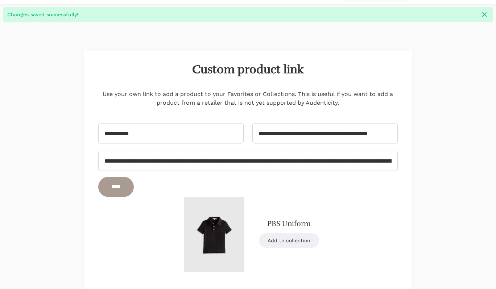
scroll to position [53, 0]
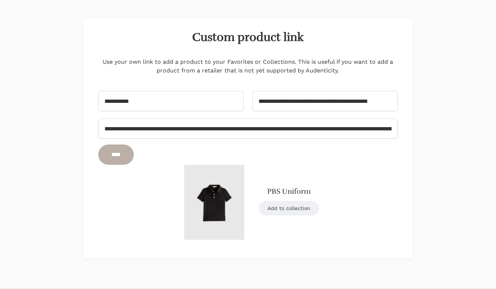
click at [126, 153] on input "****" at bounding box center [116, 155] width 36 height 20
click at [124, 181] on div "PBS Uniform Add to collection" at bounding box center [248, 202] width 300 height 75
click at [121, 156] on input "****" at bounding box center [116, 155] width 36 height 20
click at [270, 209] on link "Add to collection" at bounding box center [289, 208] width 60 height 14
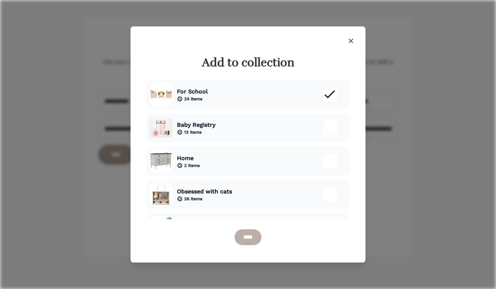
click at [247, 237] on input "****" at bounding box center [247, 237] width 27 height 16
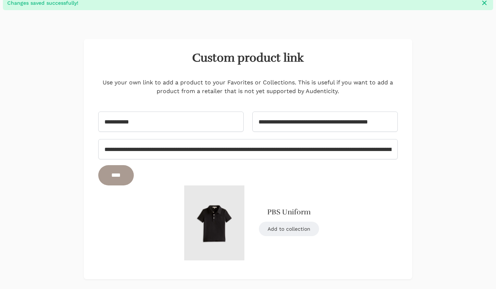
scroll to position [0, 0]
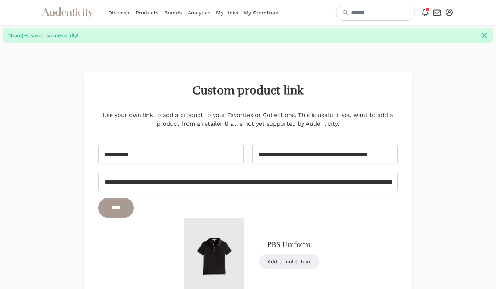
click at [278, 204] on div "****" at bounding box center [248, 208] width 300 height 20
click at [117, 155] on input "**********" at bounding box center [170, 154] width 145 height 20
click at [121, 210] on input "****" at bounding box center [116, 208] width 36 height 20
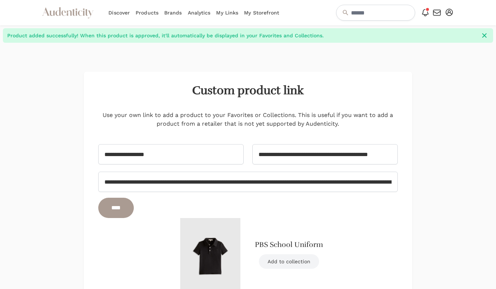
click at [284, 260] on link "Add to collection" at bounding box center [289, 261] width 60 height 14
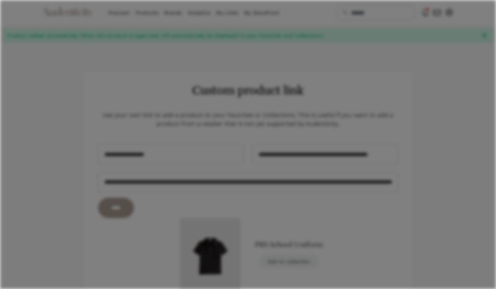
click at [295, 264] on div at bounding box center [248, 144] width 496 height 289
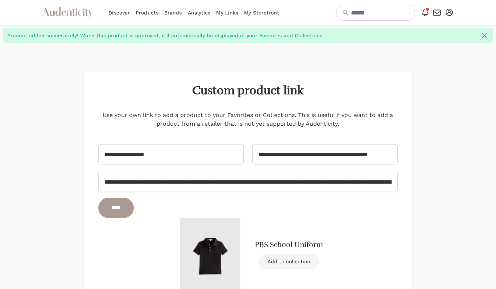
click at [292, 255] on link "Add to collection" at bounding box center [289, 261] width 60 height 14
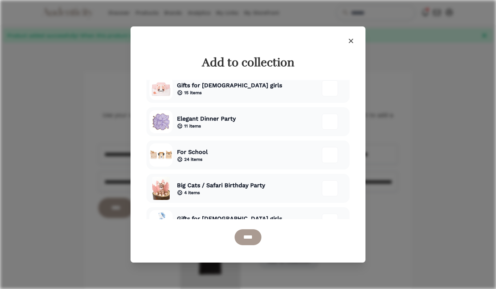
scroll to position [387, 0]
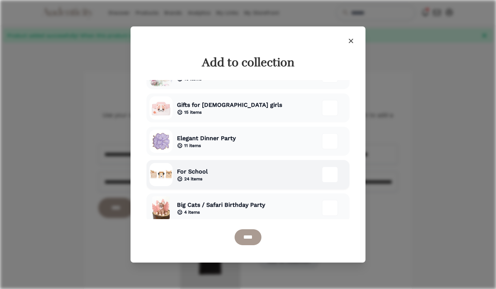
click at [330, 176] on div at bounding box center [330, 175] width 16 height 16
click at [241, 241] on input "****" at bounding box center [247, 237] width 27 height 16
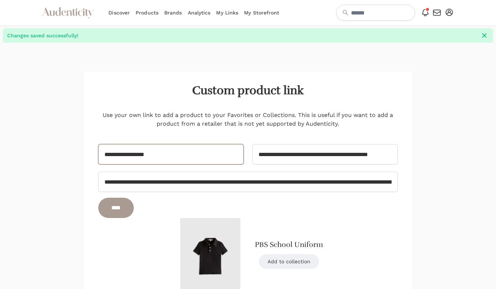
click at [179, 153] on input "**********" at bounding box center [170, 154] width 145 height 20
type input "**********"
click at [205, 186] on input "**********" at bounding box center [248, 182] width 300 height 20
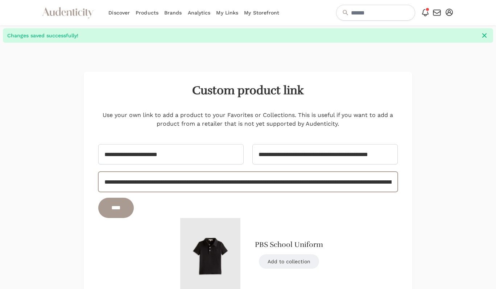
paste input "text"
type input "**********"
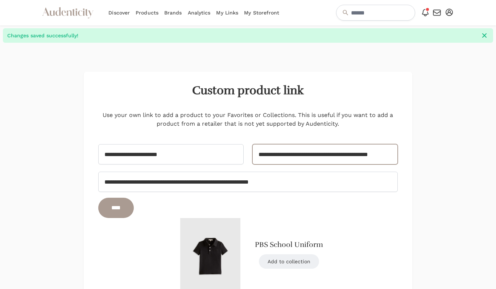
click at [302, 154] on input "**********" at bounding box center [324, 154] width 145 height 20
paste input "url"
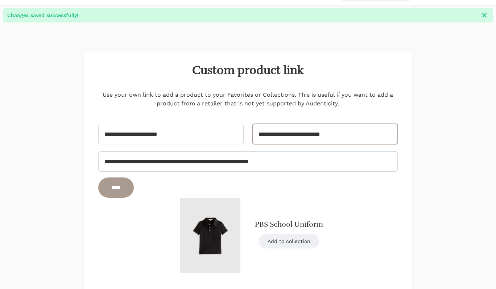
scroll to position [20, 0]
type input "**********"
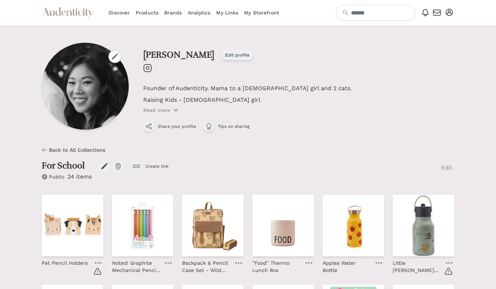
click at [44, 150] on icon at bounding box center [44, 150] width 4 height 4
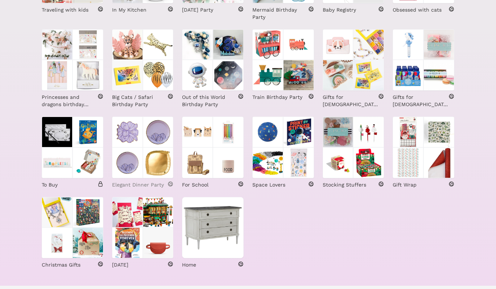
scroll to position [252, 0]
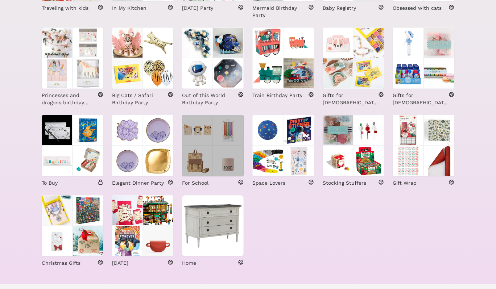
click at [202, 148] on img at bounding box center [197, 161] width 31 height 31
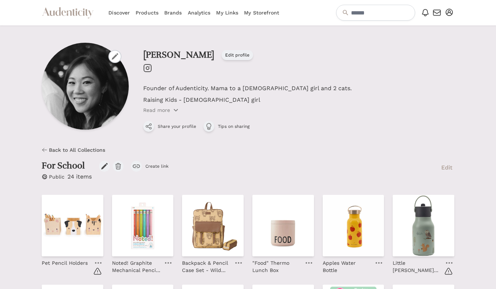
scroll to position [285, 0]
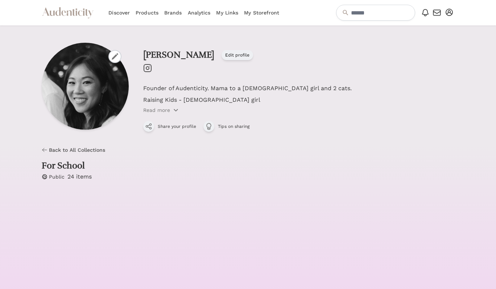
scroll to position [91, 0]
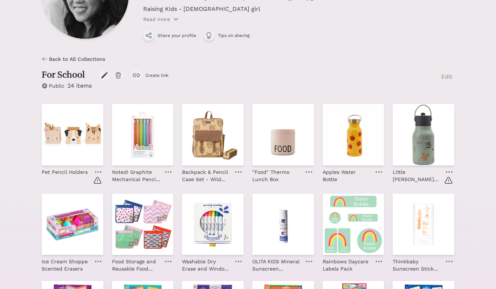
click at [55, 58] on span "Back to All Collections" at bounding box center [77, 58] width 56 height 7
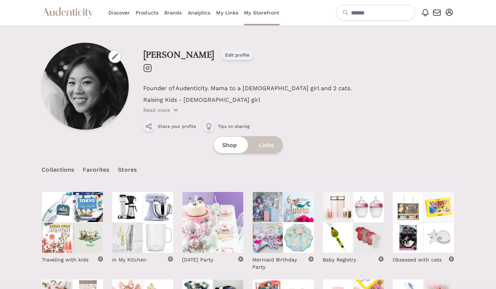
click at [103, 171] on link "Favorites" at bounding box center [96, 169] width 26 height 25
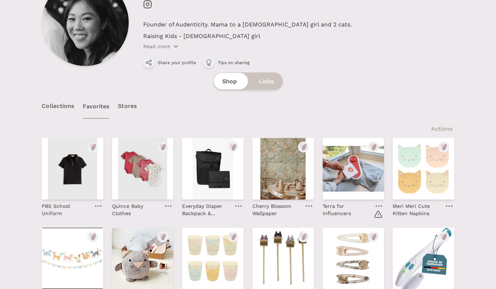
scroll to position [69, 0]
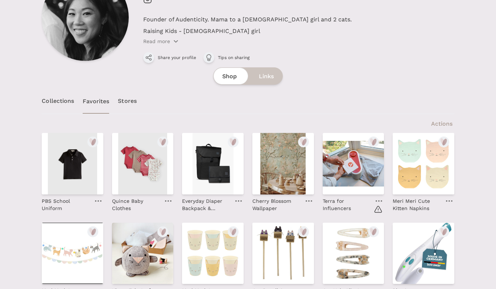
click at [99, 200] on icon at bounding box center [98, 200] width 7 height 1
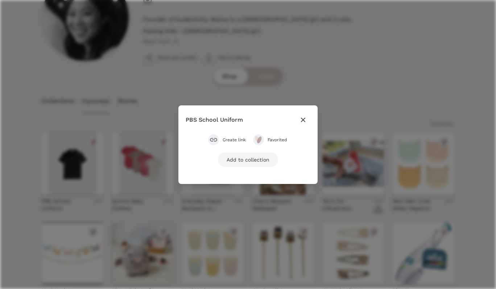
click at [268, 160] on link "Add to collection" at bounding box center [248, 160] width 60 height 14
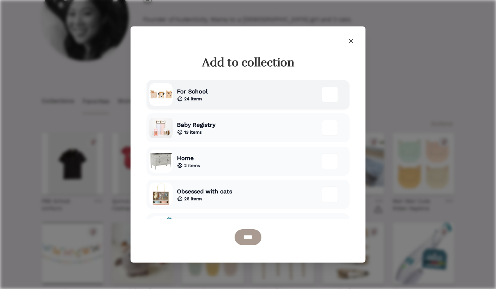
click at [246, 99] on div "For School 24 items" at bounding box center [247, 94] width 203 height 29
click at [246, 239] on input "****" at bounding box center [247, 237] width 27 height 16
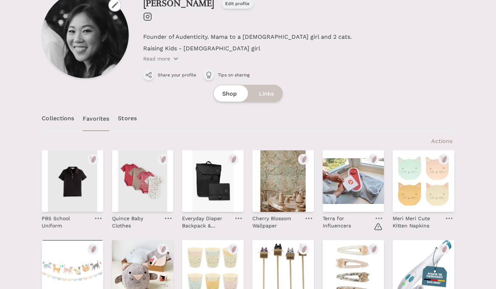
scroll to position [86, 0]
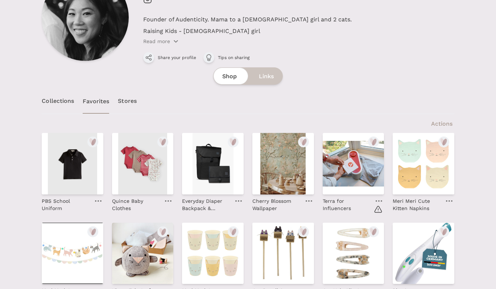
click at [64, 103] on link "Collections" at bounding box center [58, 100] width 32 height 25
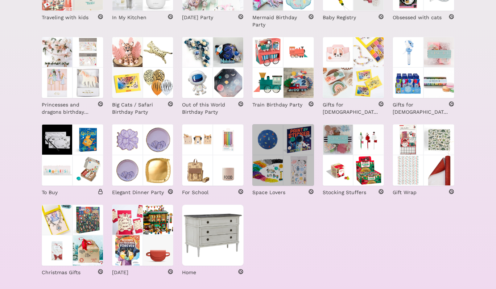
scroll to position [261, 0]
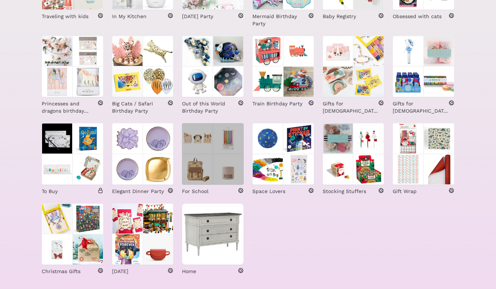
click at [222, 151] on img at bounding box center [228, 138] width 31 height 31
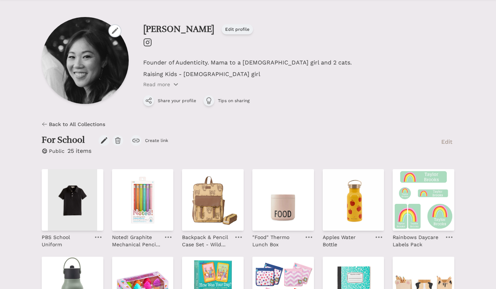
scroll to position [26, 0]
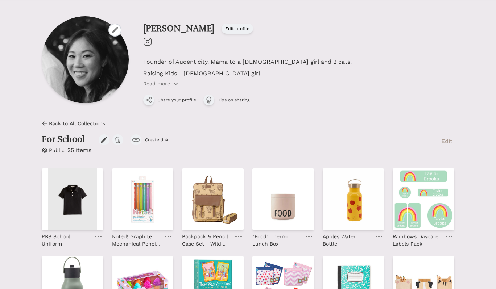
drag, startPoint x: 427, startPoint y: 264, endPoint x: 333, endPoint y: 12, distance: 269.6
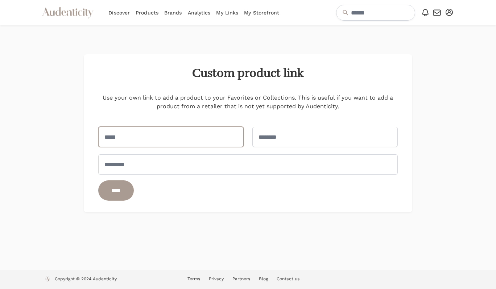
click at [148, 140] on input "text" at bounding box center [170, 137] width 145 height 20
type input "**********"
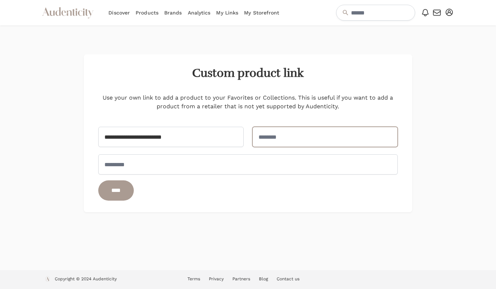
paste input "**********"
type input "**********"
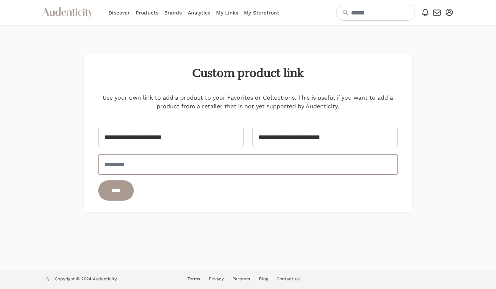
paste input "**********"
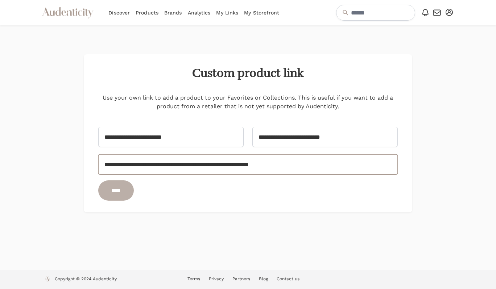
type input "**********"
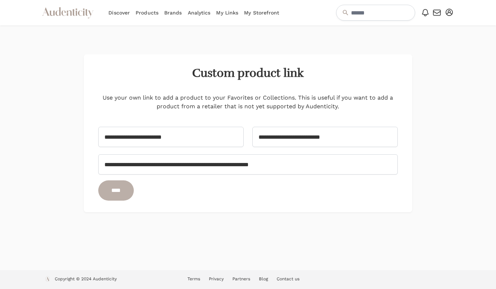
click at [116, 194] on input "****" at bounding box center [116, 190] width 36 height 20
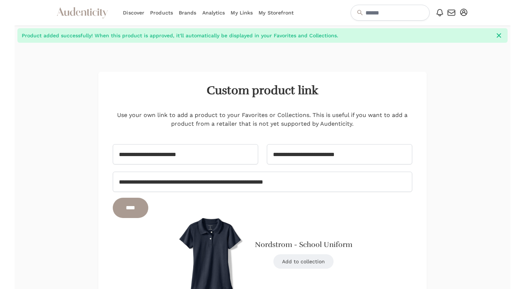
scroll to position [70, 0]
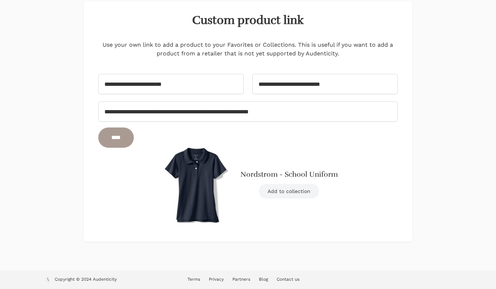
click at [274, 191] on link "Add to collection" at bounding box center [289, 191] width 60 height 14
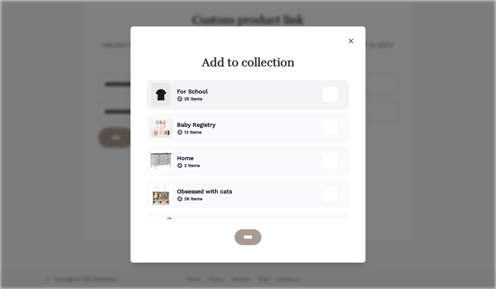
click at [263, 100] on div "For School 25 items" at bounding box center [247, 94] width 203 height 29
click at [248, 236] on input "****" at bounding box center [247, 237] width 27 height 16
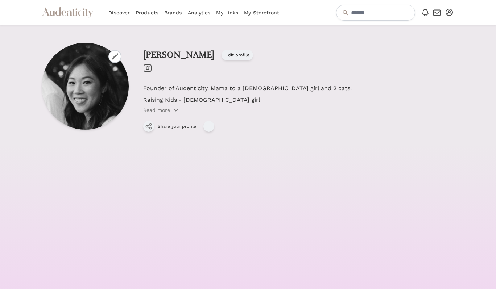
scroll to position [26, 0]
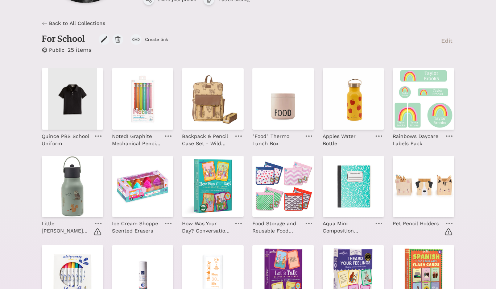
scroll to position [94, 0]
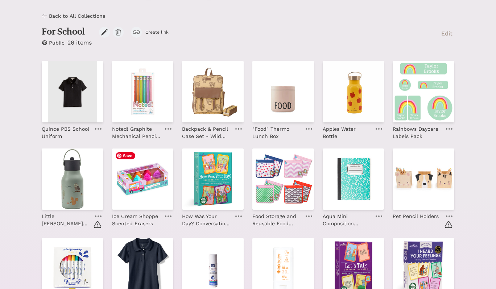
scroll to position [114, 0]
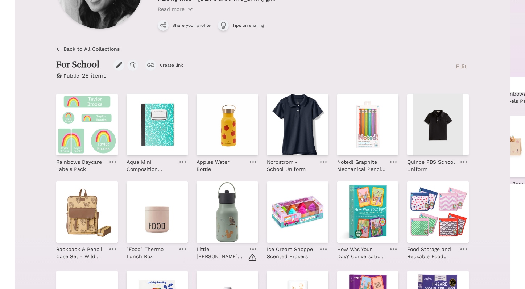
scroll to position [0, 0]
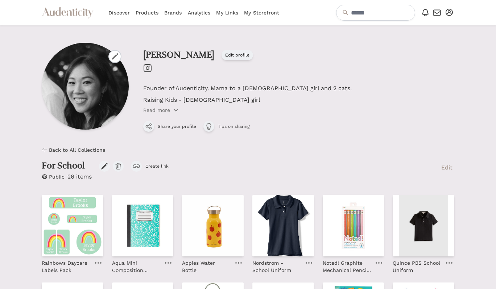
drag, startPoint x: 409, startPoint y: 72, endPoint x: 279, endPoint y: 144, distance: 149.0
